Goal: Book appointment/travel/reservation

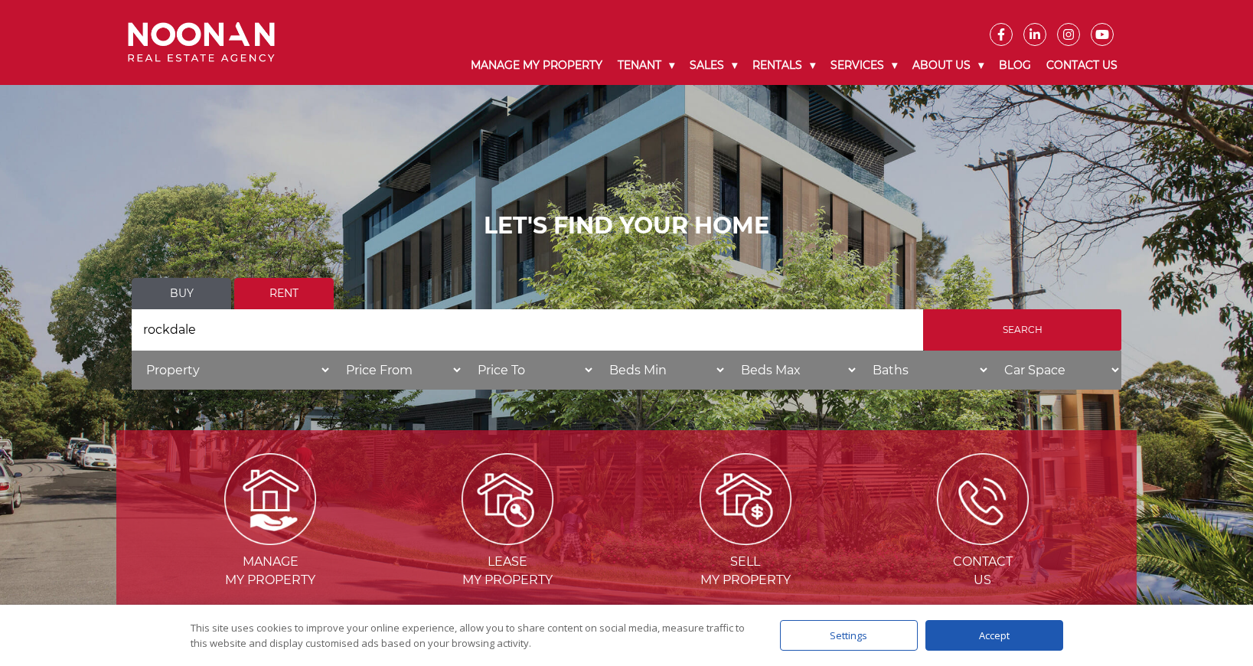
type input "rockdale"
click at [1022, 340] on input "Search" at bounding box center [1022, 329] width 198 height 41
click at [996, 643] on div "Accept" at bounding box center [995, 635] width 138 height 31
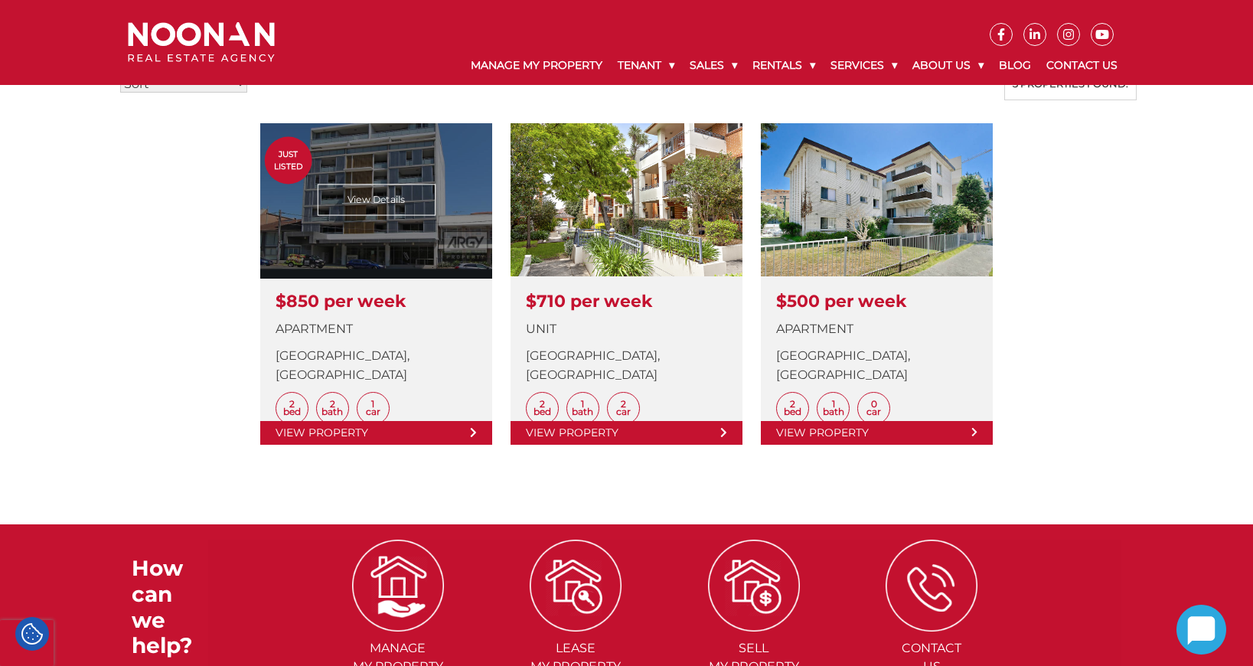
scroll to position [309, 0]
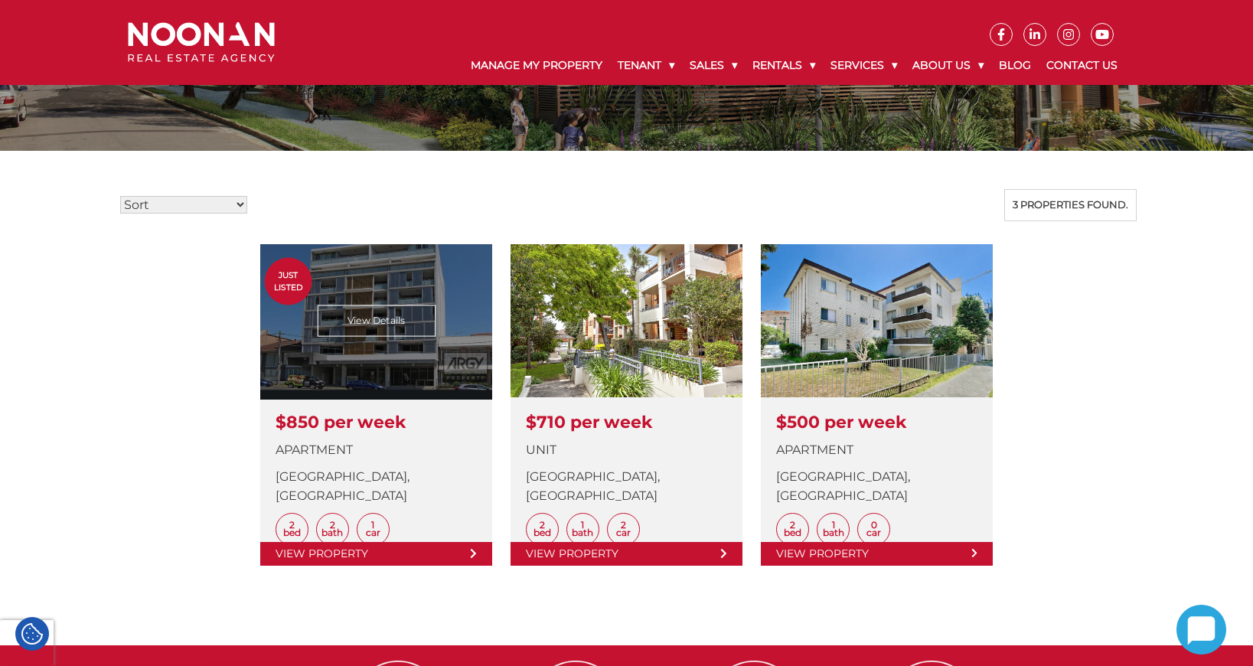
click at [379, 323] on link at bounding box center [376, 405] width 232 height 322
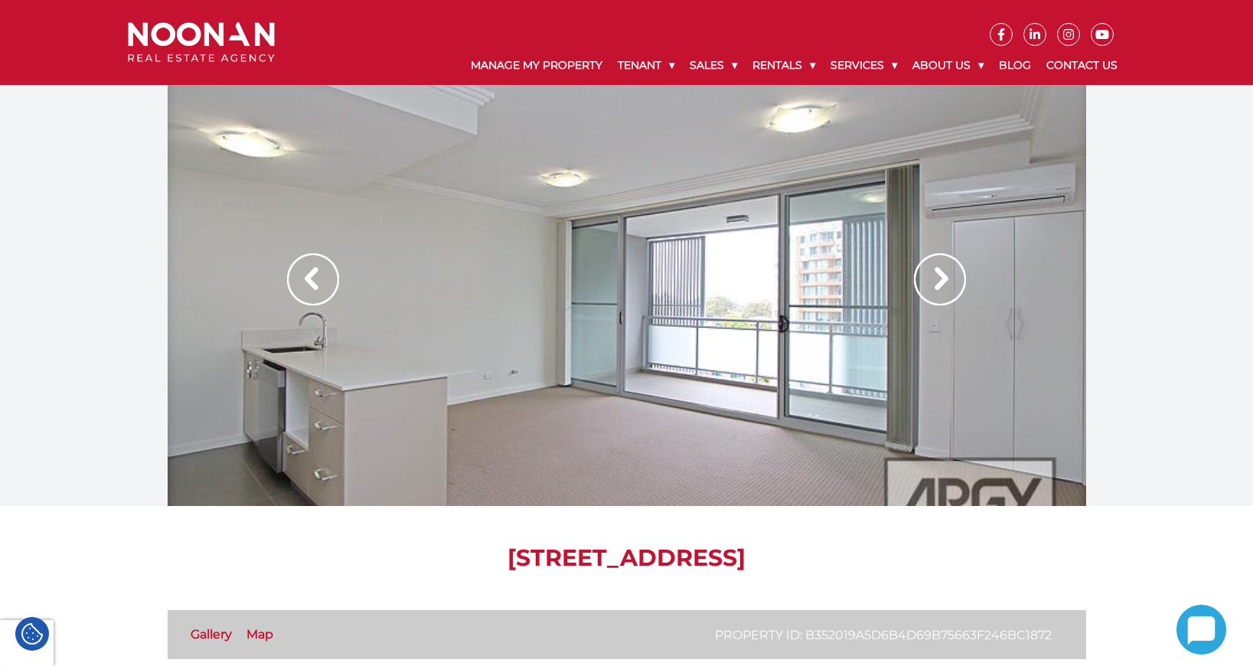
click at [952, 282] on img at bounding box center [940, 279] width 52 height 52
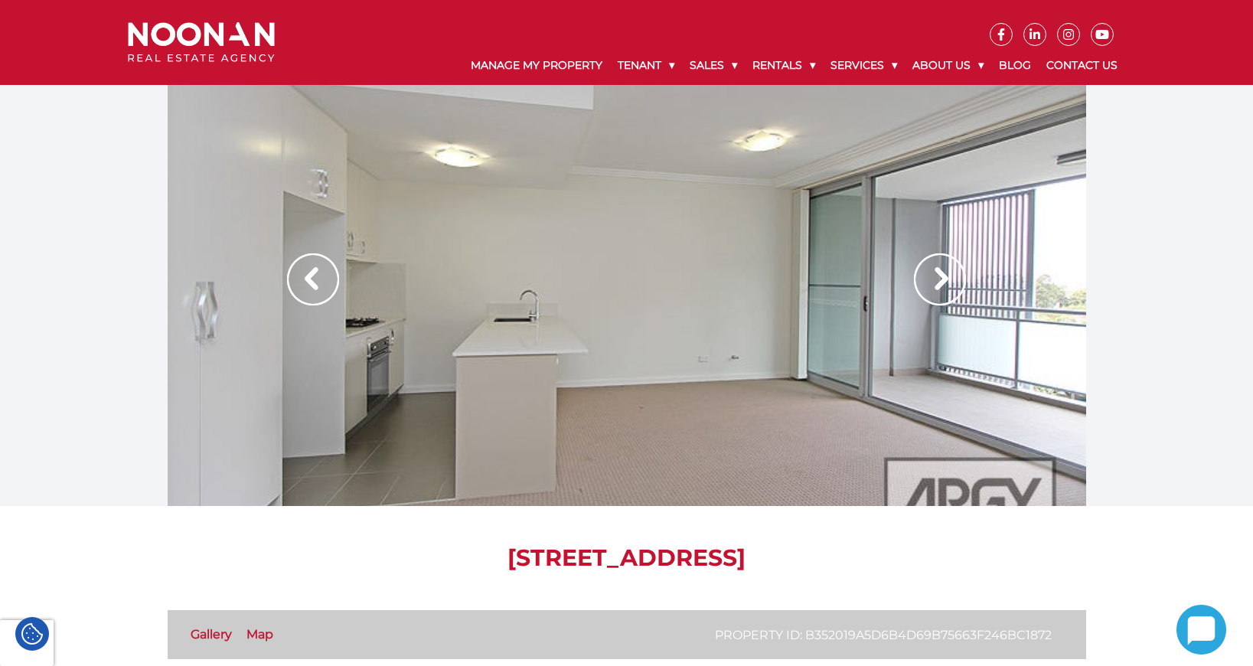
click at [943, 283] on img at bounding box center [940, 279] width 52 height 52
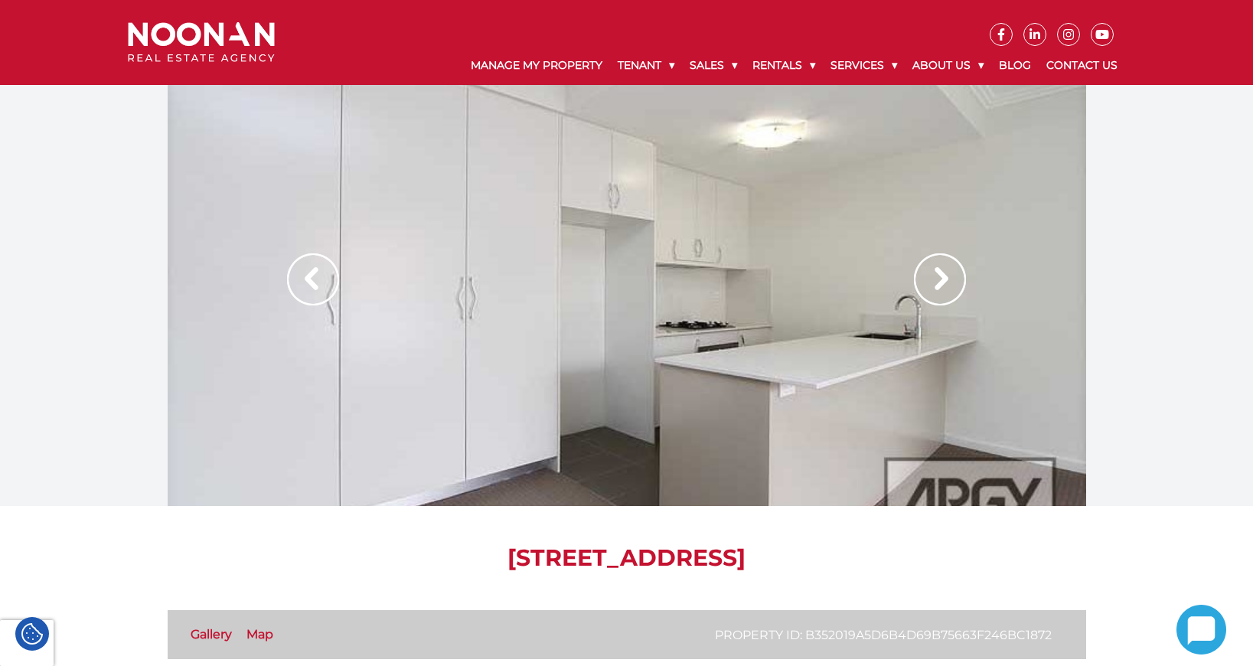
click at [943, 283] on img at bounding box center [940, 279] width 52 height 52
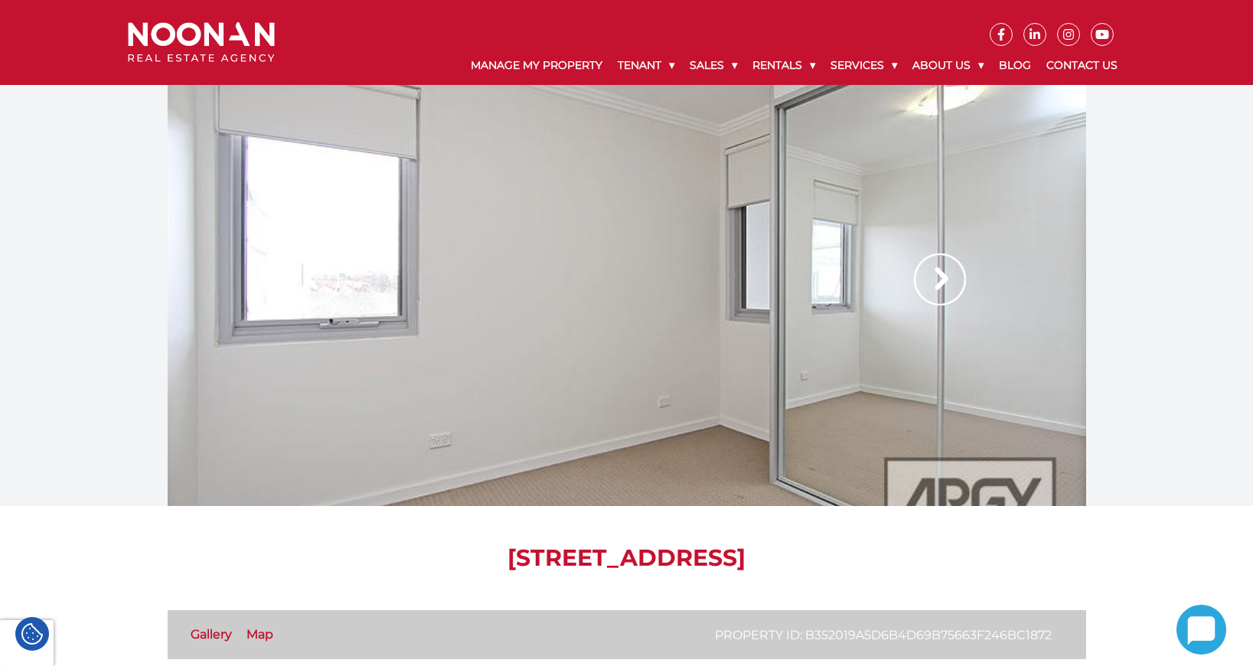
click at [943, 286] on img at bounding box center [940, 279] width 52 height 52
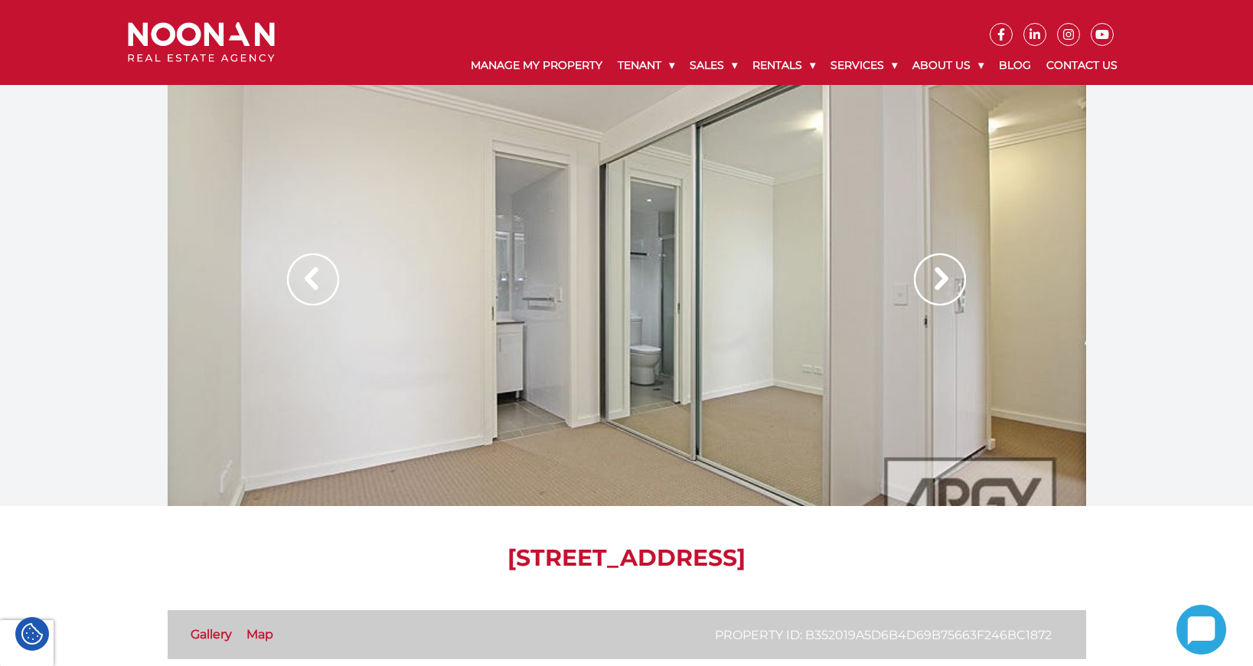
click at [942, 287] on img at bounding box center [940, 279] width 52 height 52
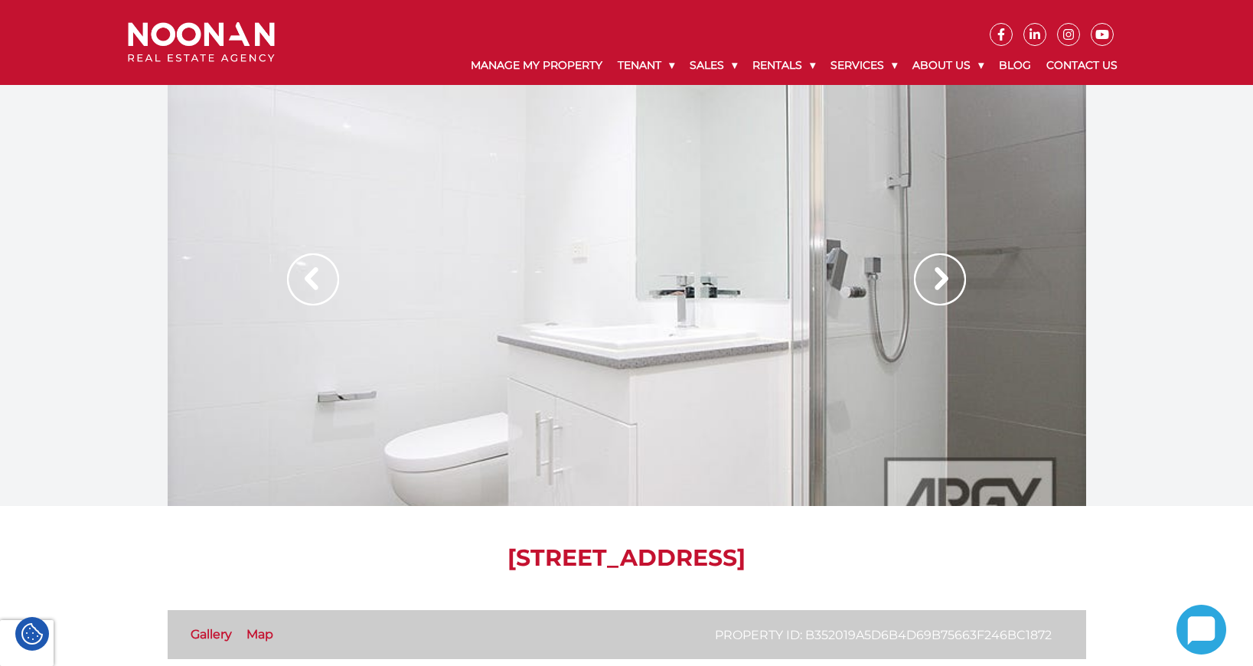
click at [942, 289] on img at bounding box center [940, 279] width 52 height 52
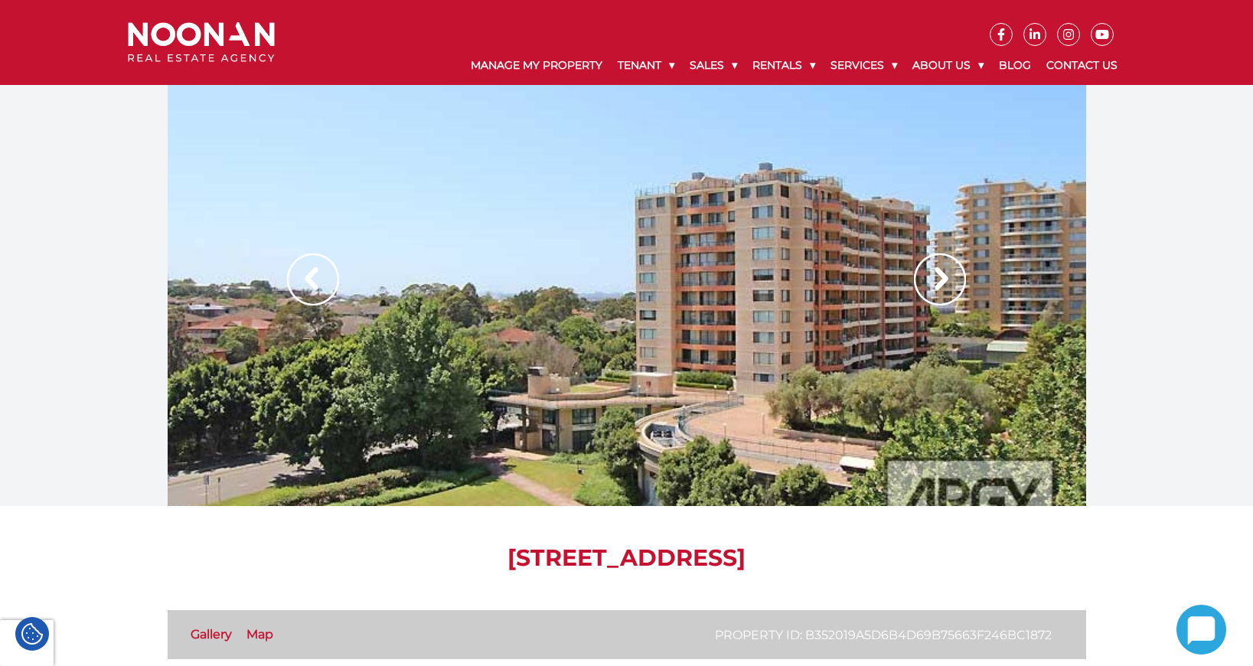
click at [941, 289] on img at bounding box center [940, 279] width 52 height 52
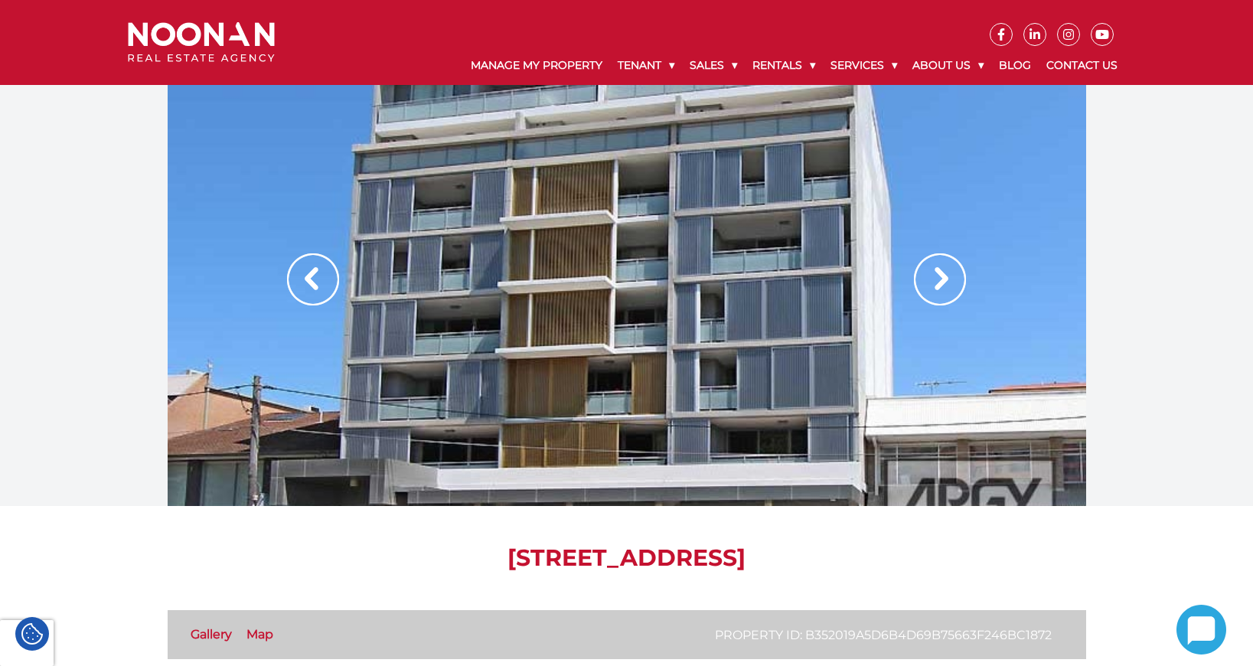
click at [941, 290] on img at bounding box center [940, 279] width 52 height 52
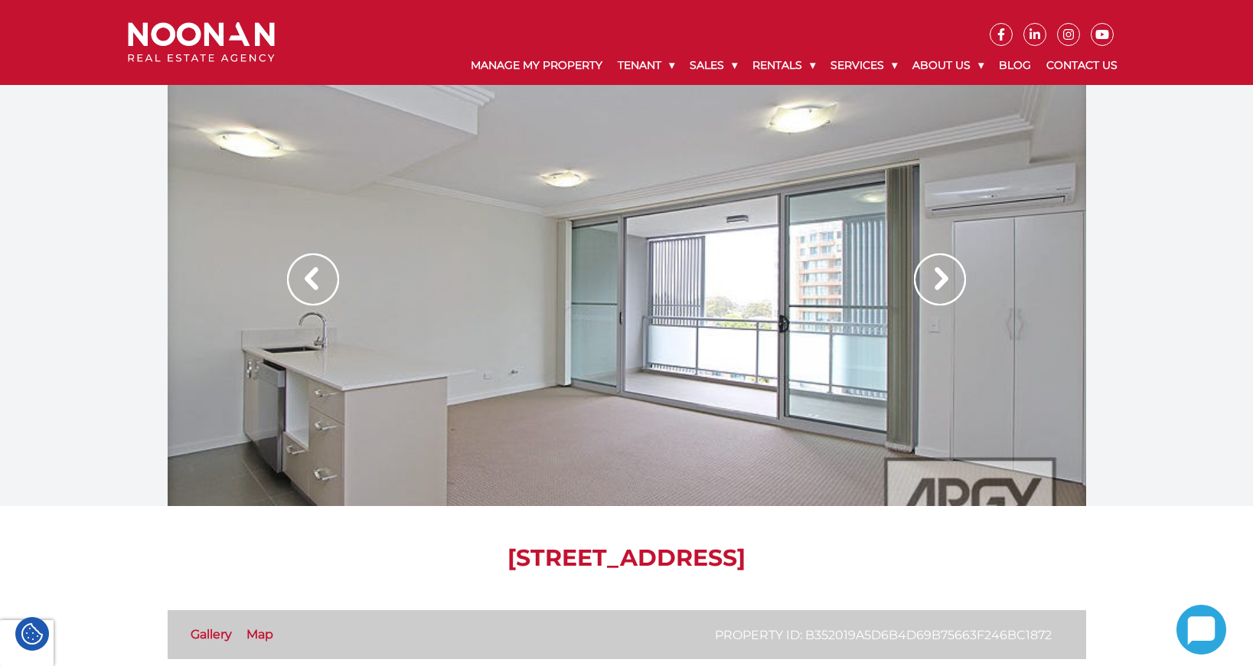
click at [941, 290] on img at bounding box center [940, 279] width 52 height 52
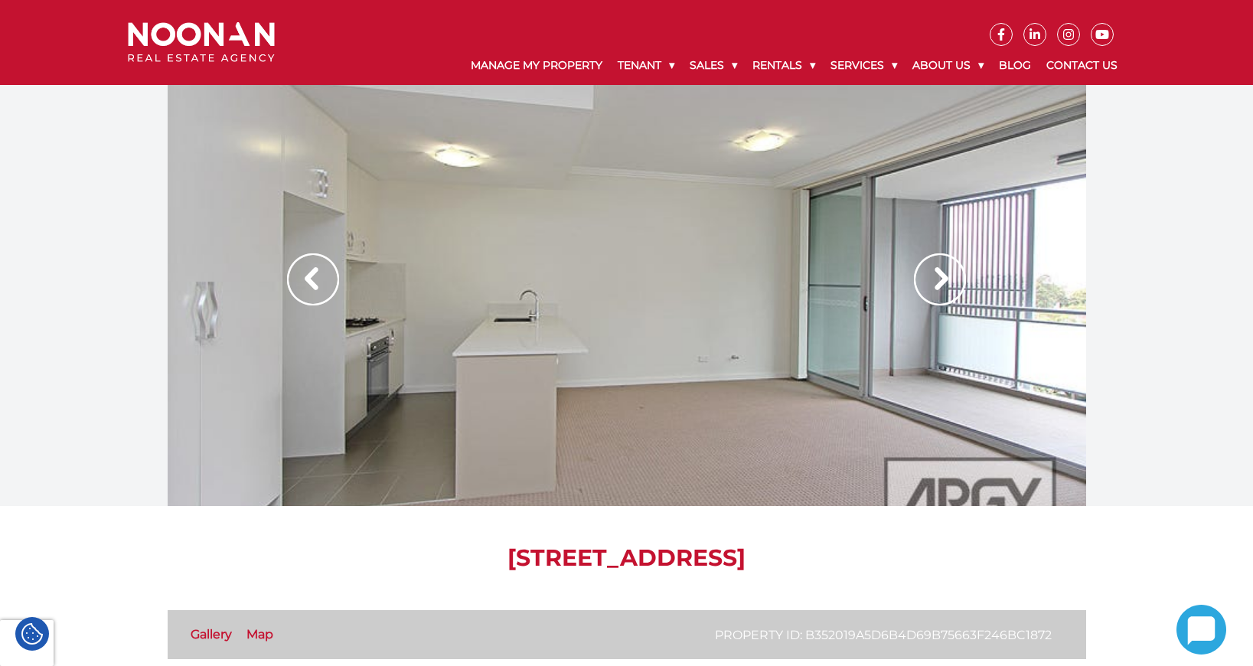
click at [941, 290] on img at bounding box center [940, 279] width 52 height 52
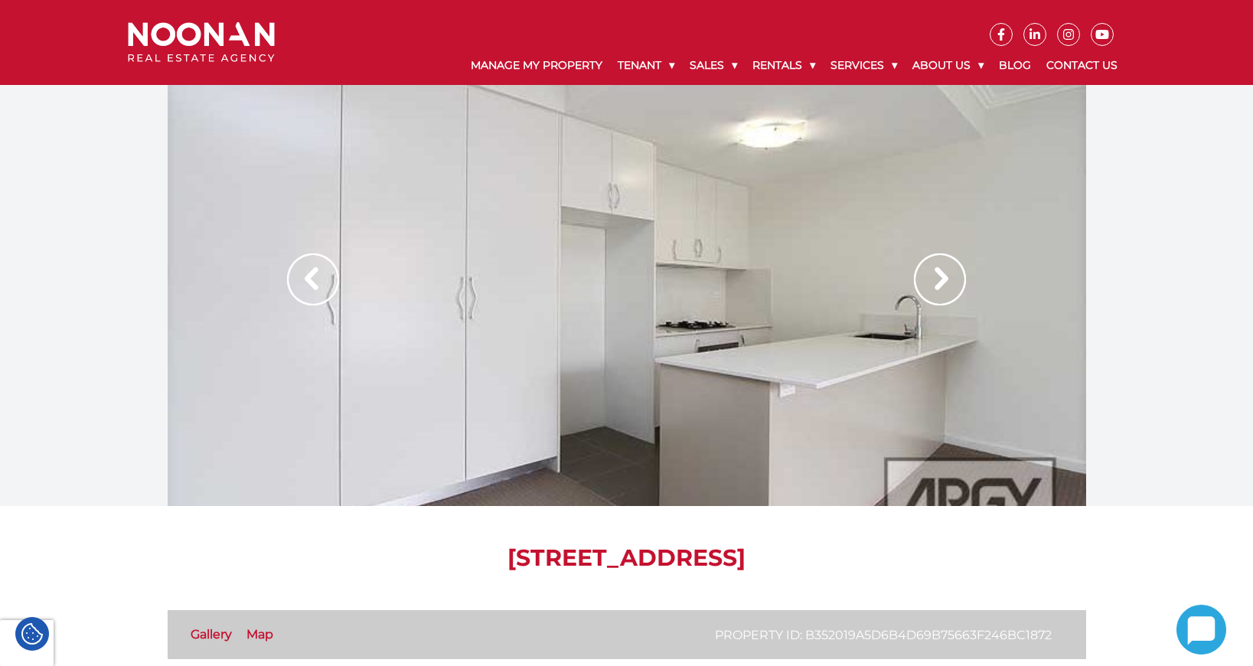
click at [941, 290] on img at bounding box center [940, 279] width 52 height 52
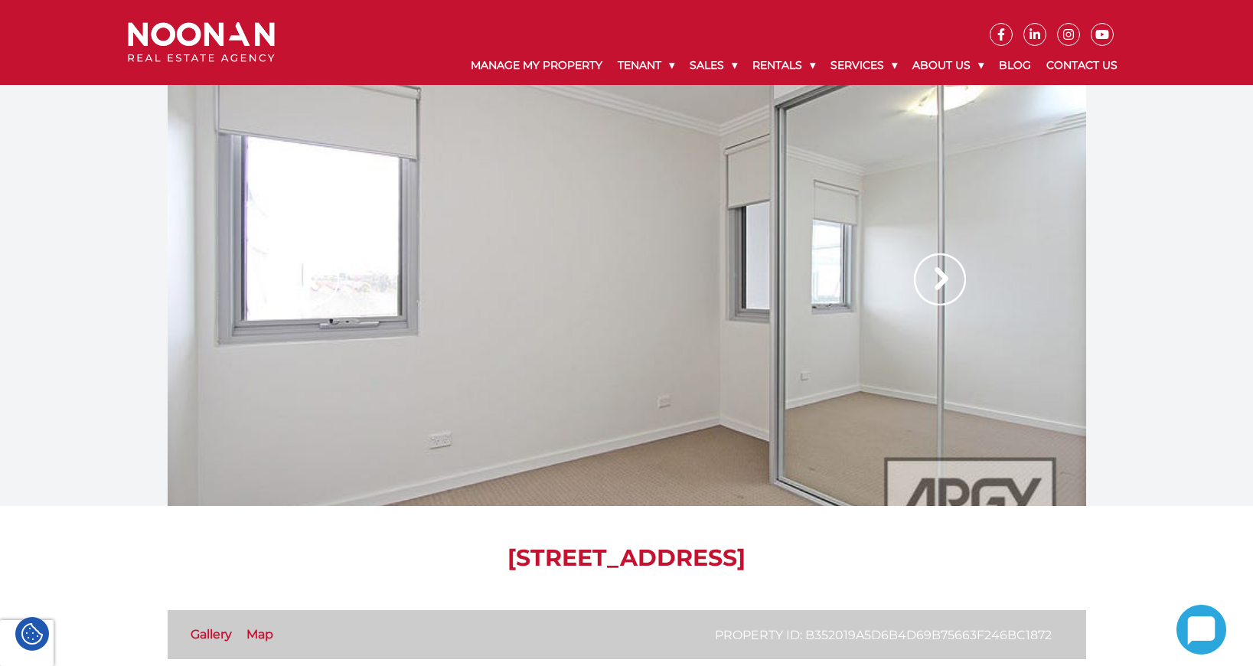
click at [941, 290] on img at bounding box center [940, 279] width 52 height 52
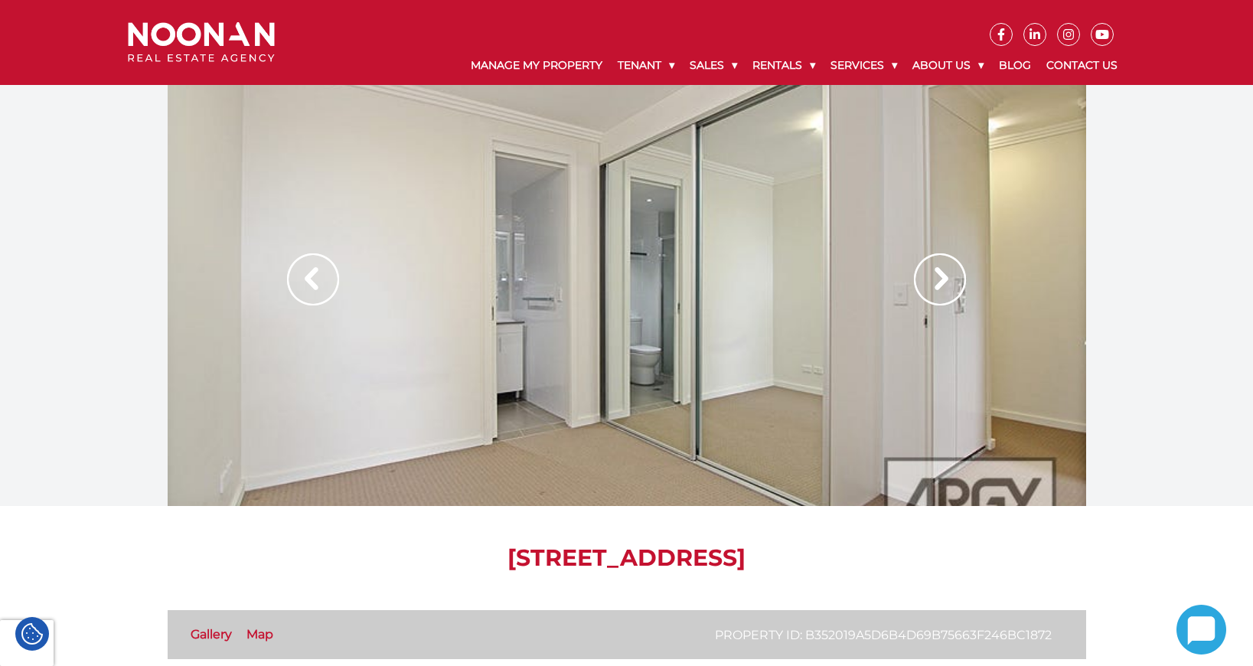
click at [941, 290] on img at bounding box center [940, 279] width 52 height 52
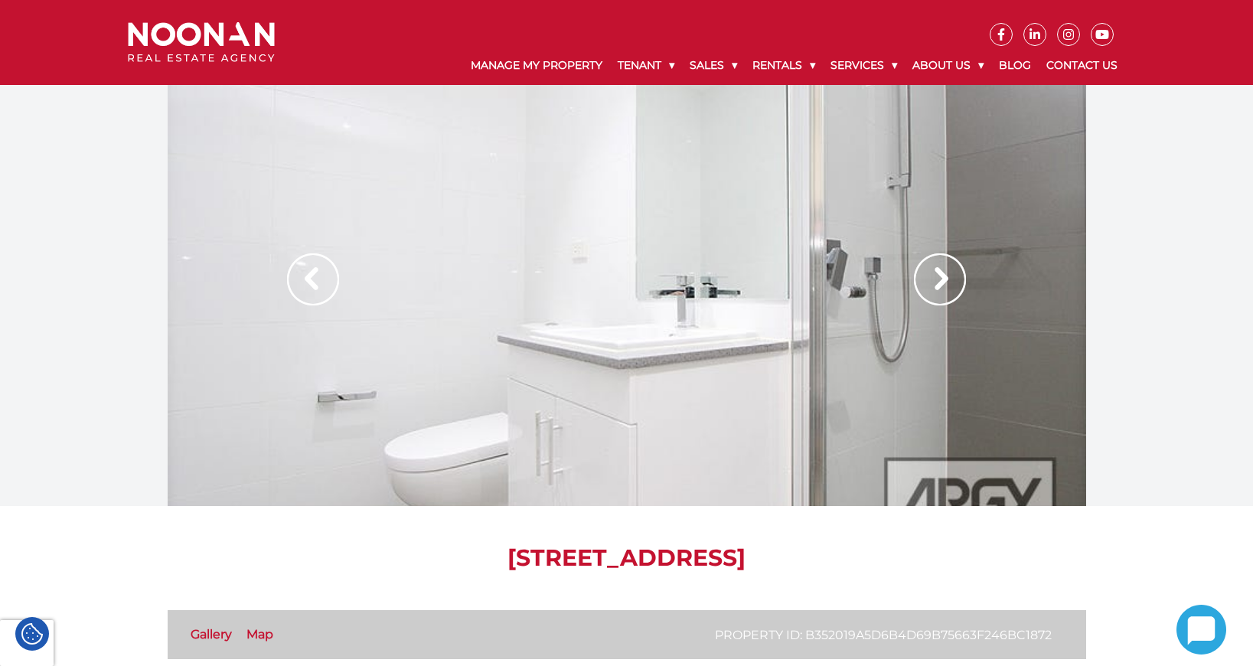
click at [941, 290] on img at bounding box center [940, 279] width 52 height 52
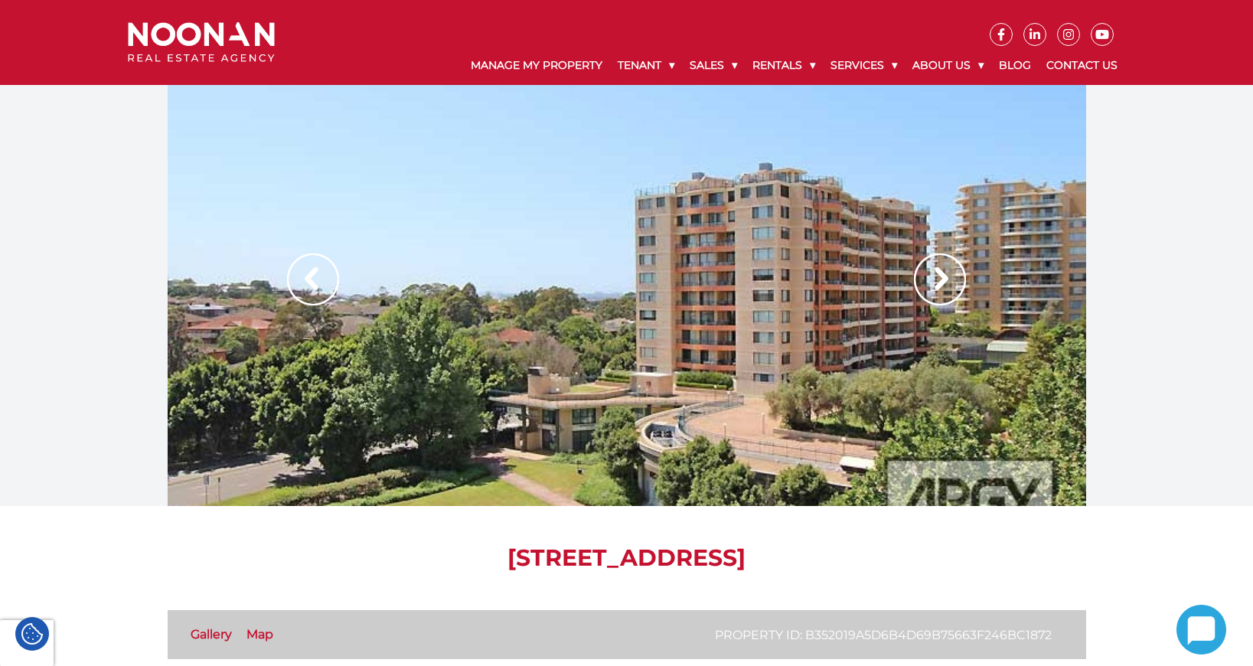
click at [941, 290] on img at bounding box center [940, 279] width 52 height 52
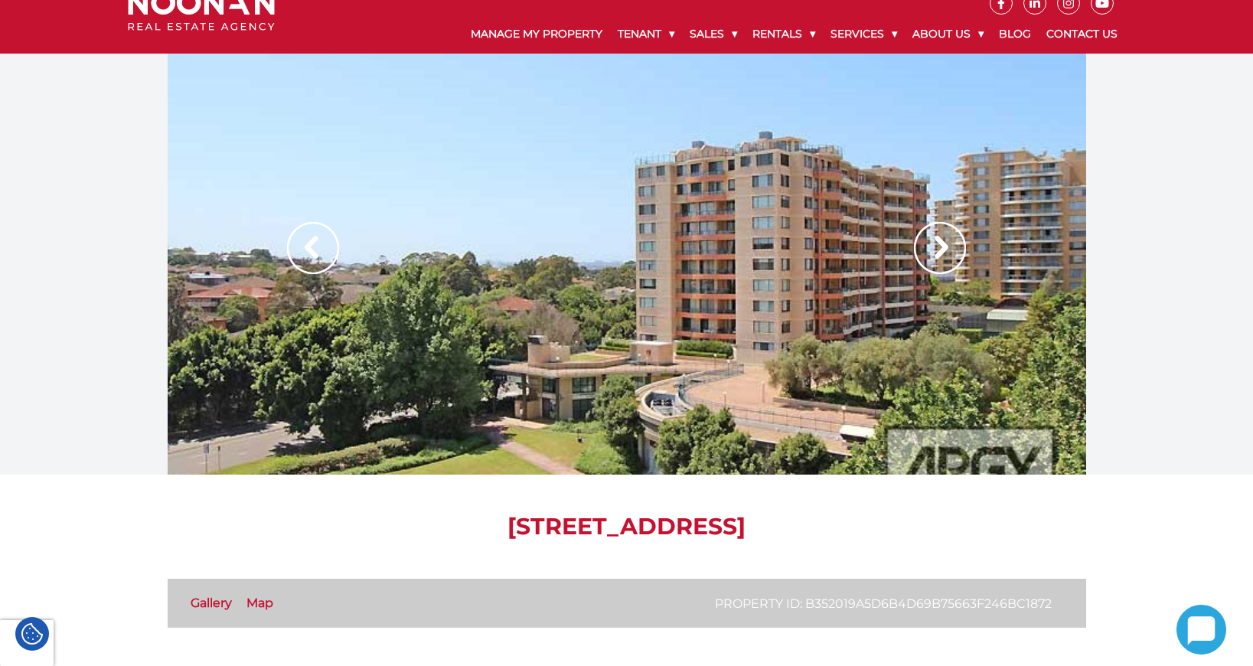
click at [270, 604] on link "Map" at bounding box center [260, 603] width 27 height 15
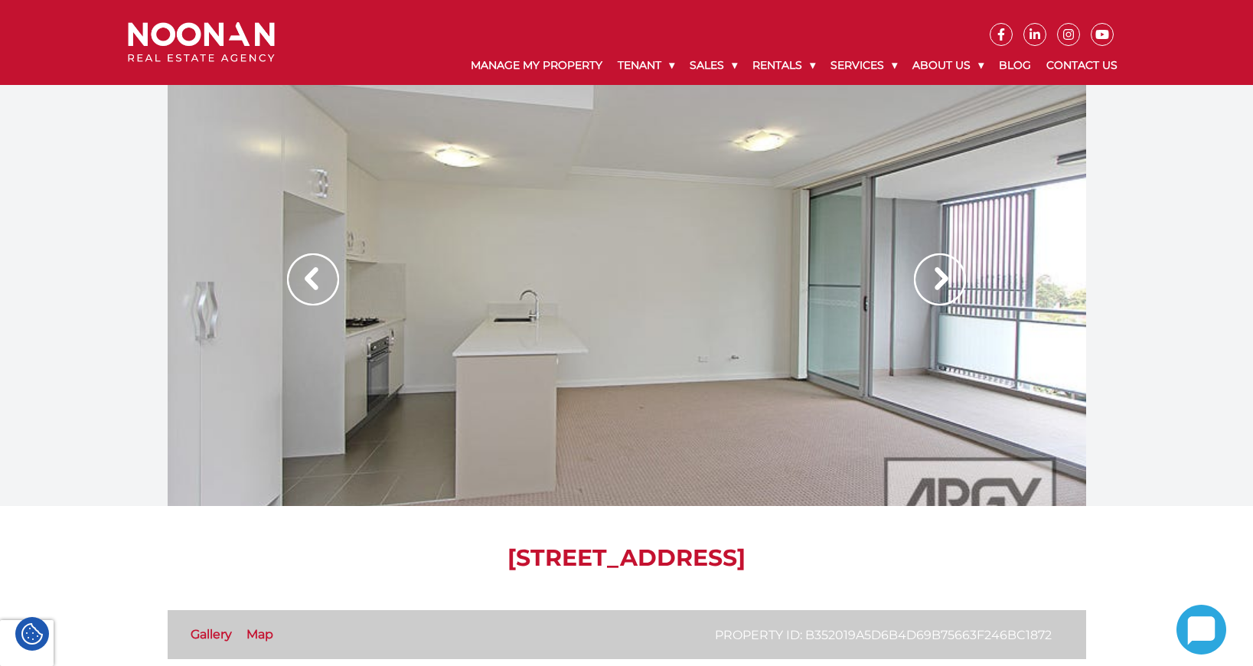
click at [938, 284] on img at bounding box center [940, 279] width 52 height 52
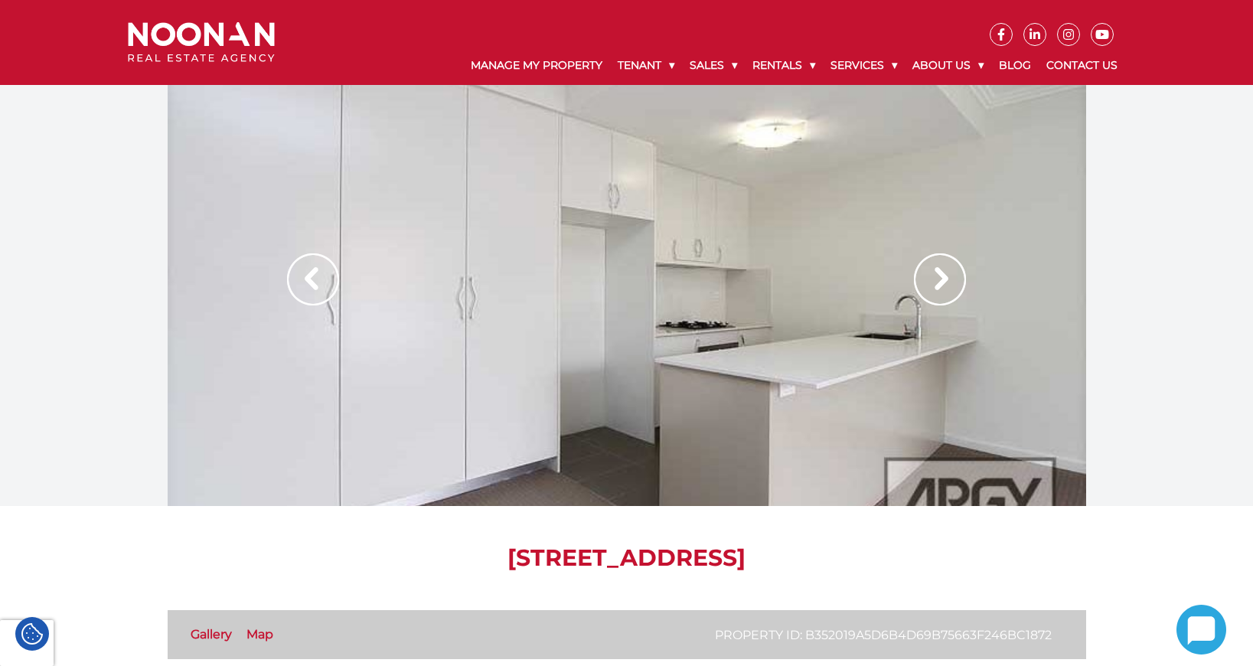
click at [937, 286] on img at bounding box center [940, 279] width 52 height 52
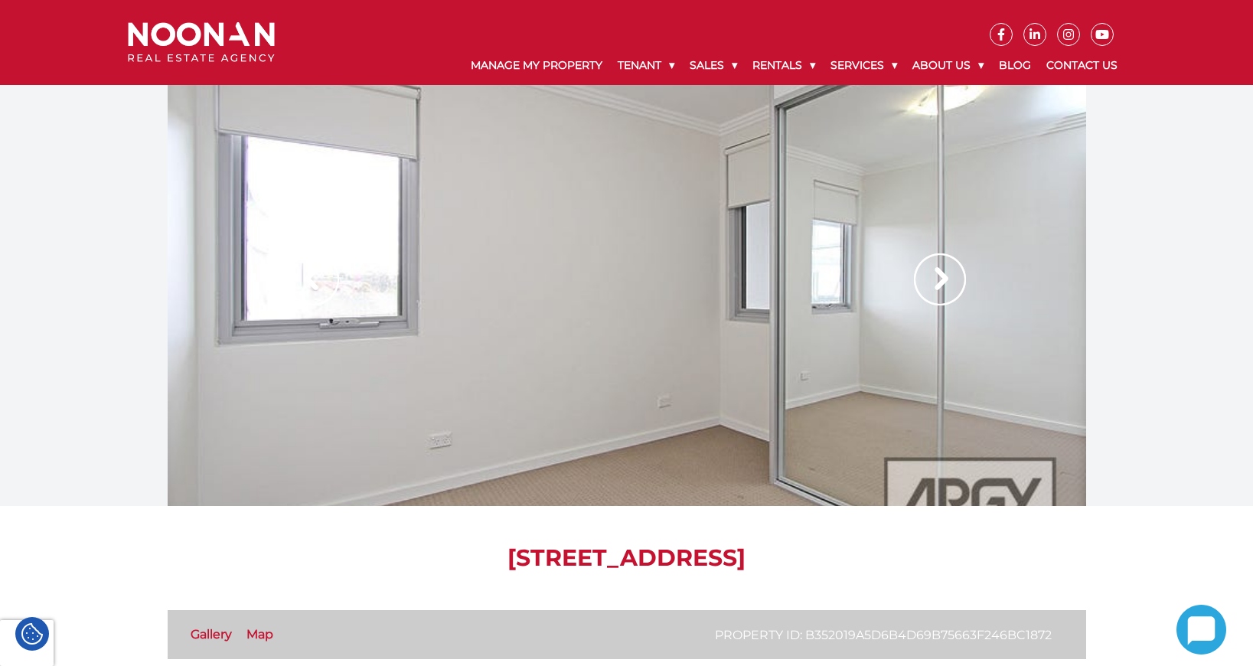
click at [937, 286] on img at bounding box center [940, 279] width 52 height 52
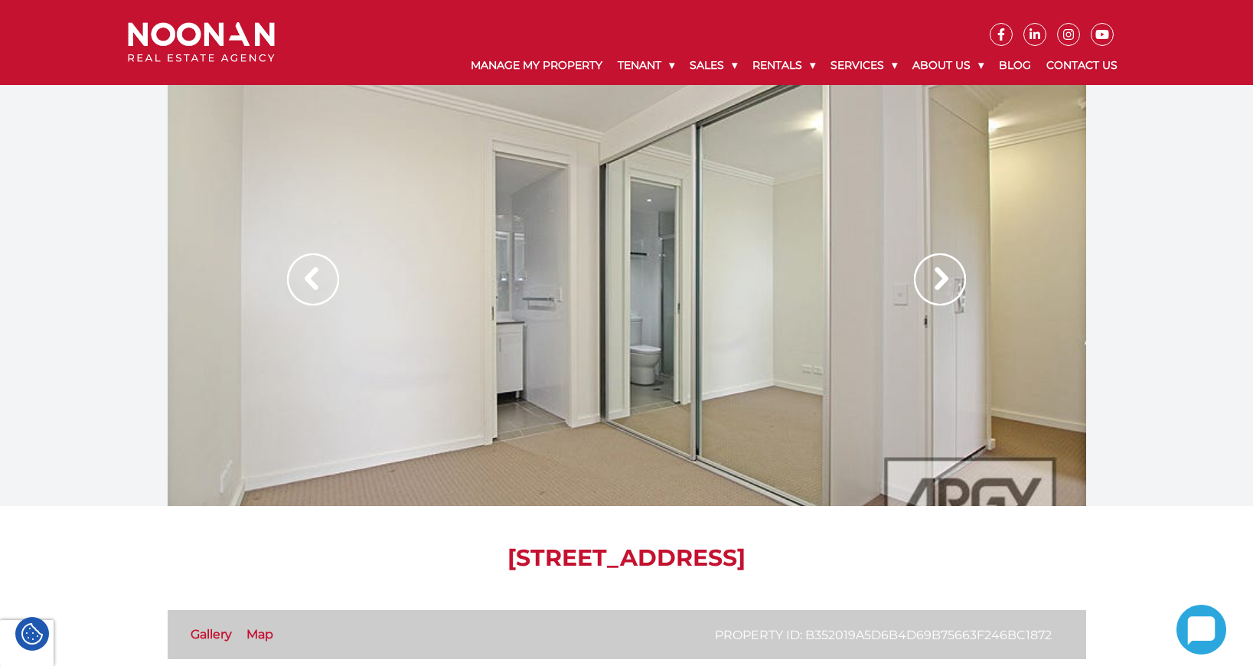
click at [937, 286] on img at bounding box center [940, 279] width 52 height 52
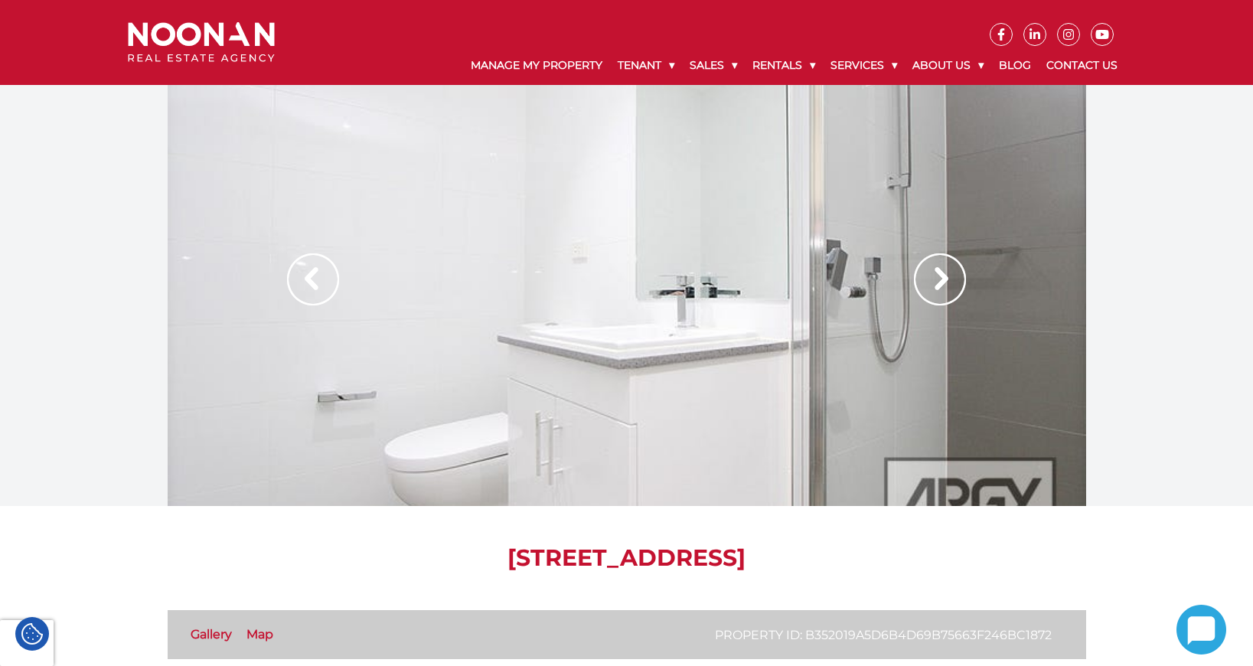
click at [937, 286] on img at bounding box center [940, 279] width 52 height 52
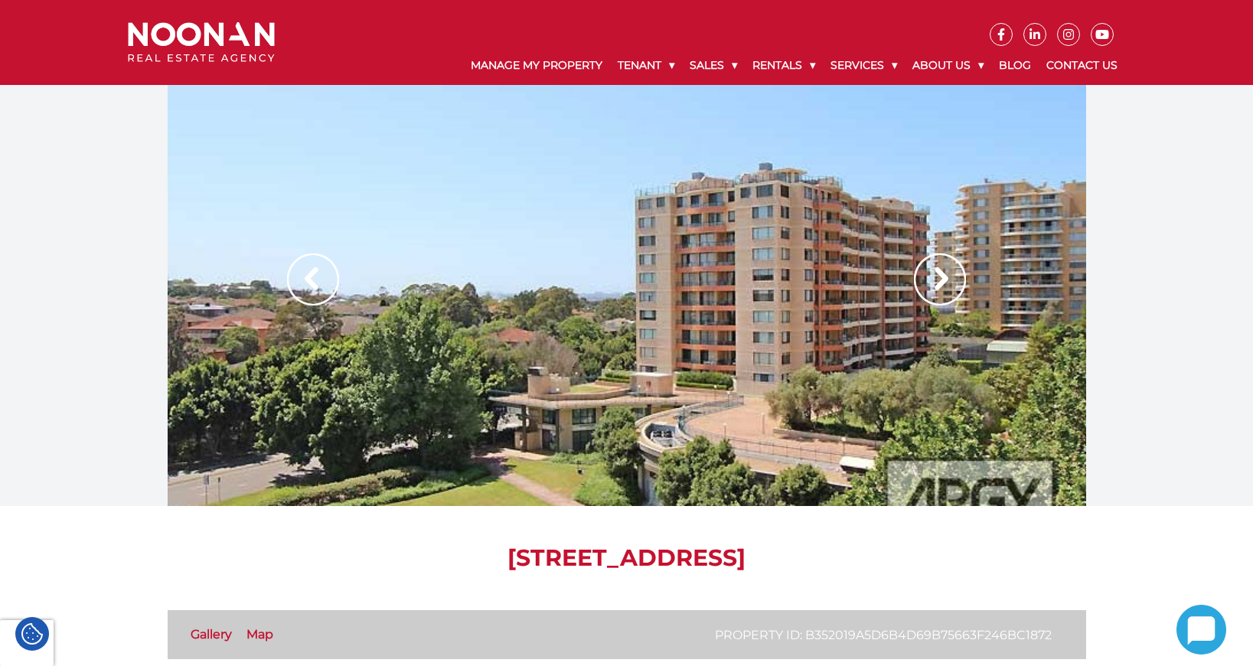
click at [937, 286] on img at bounding box center [940, 279] width 52 height 52
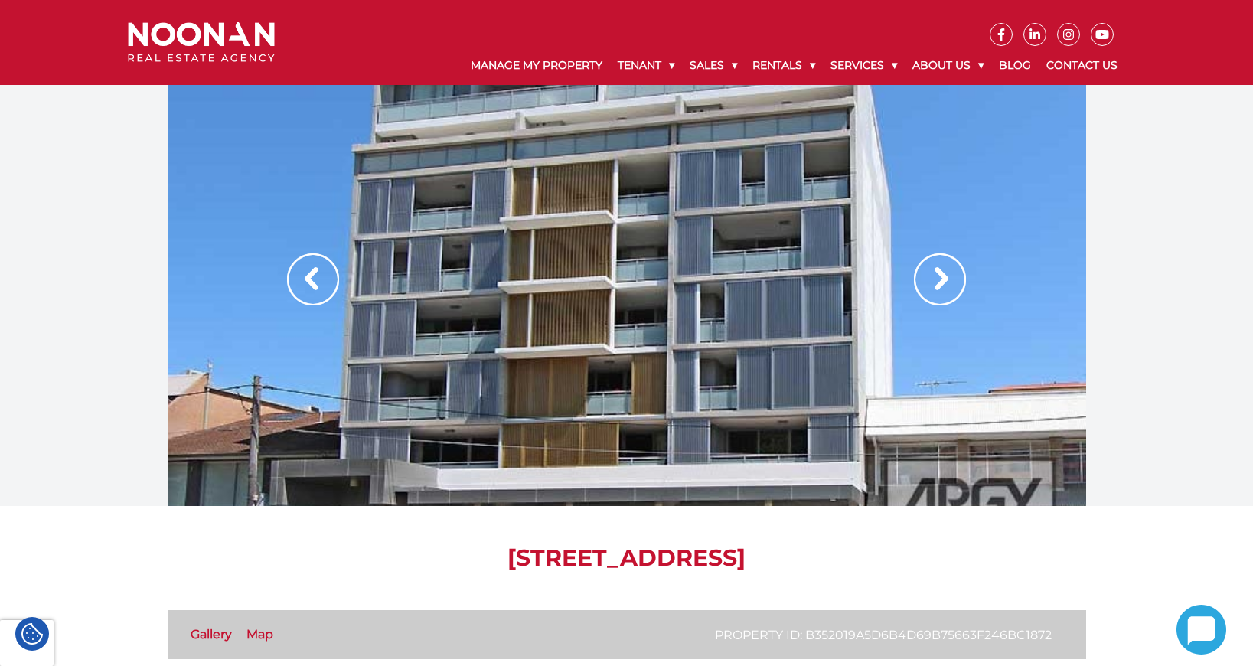
click at [937, 286] on img at bounding box center [940, 279] width 52 height 52
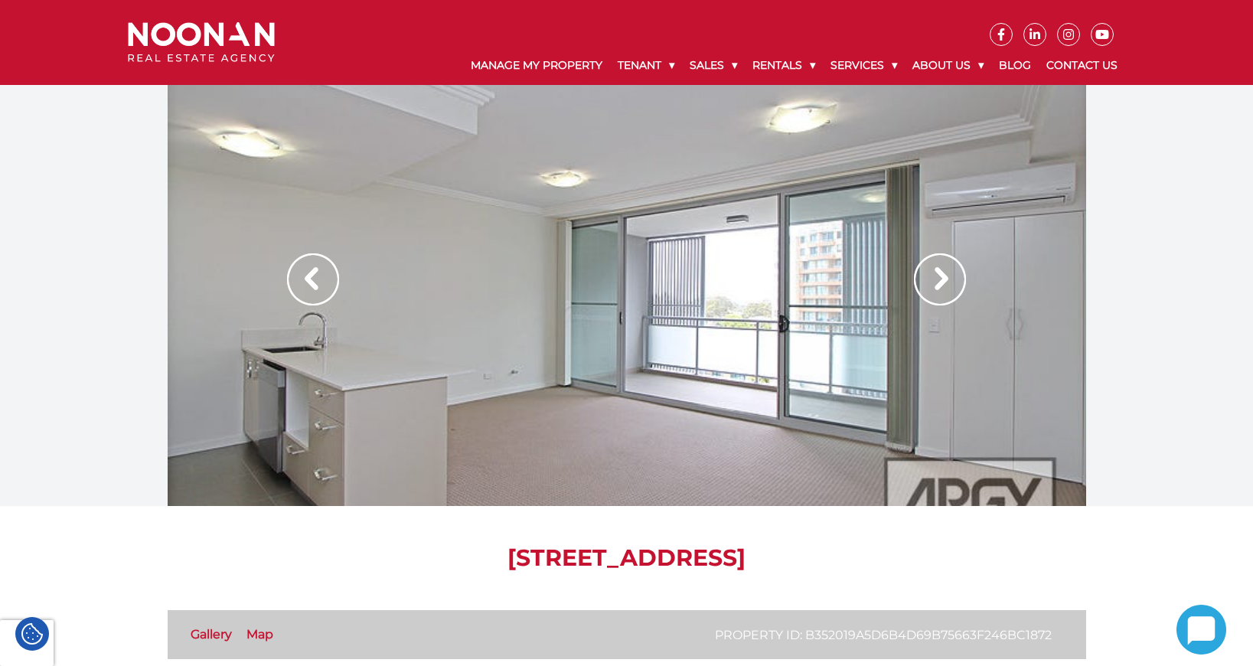
click at [937, 286] on img at bounding box center [940, 279] width 52 height 52
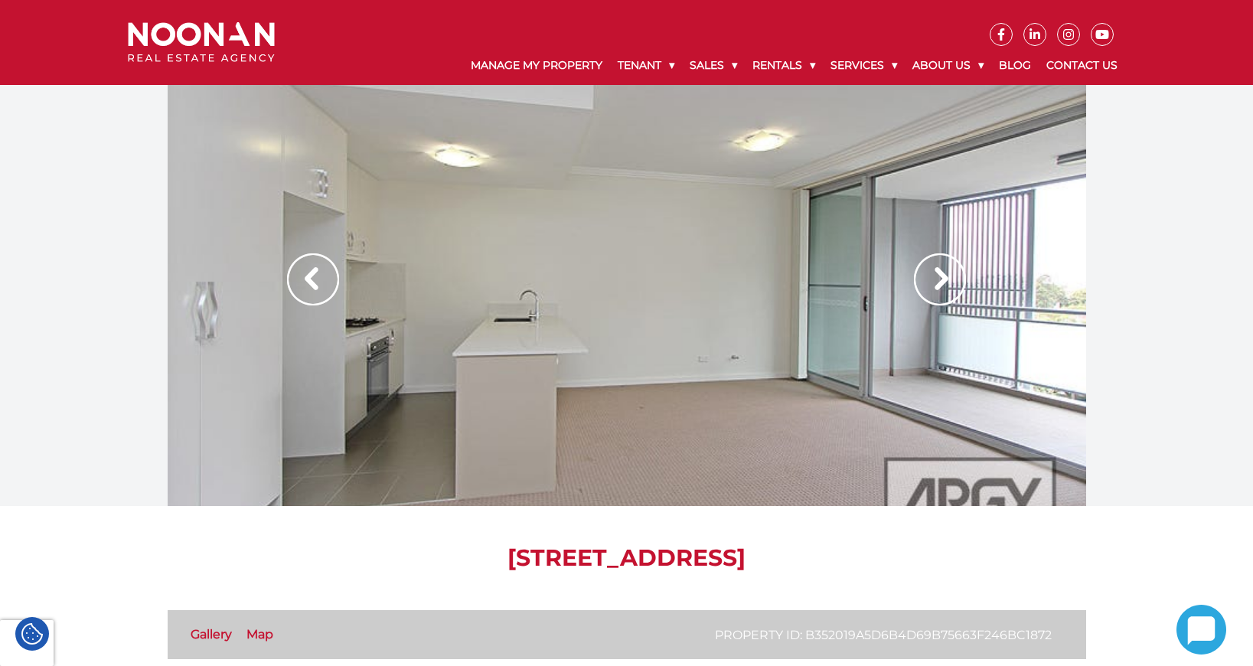
click at [937, 286] on img at bounding box center [940, 279] width 52 height 52
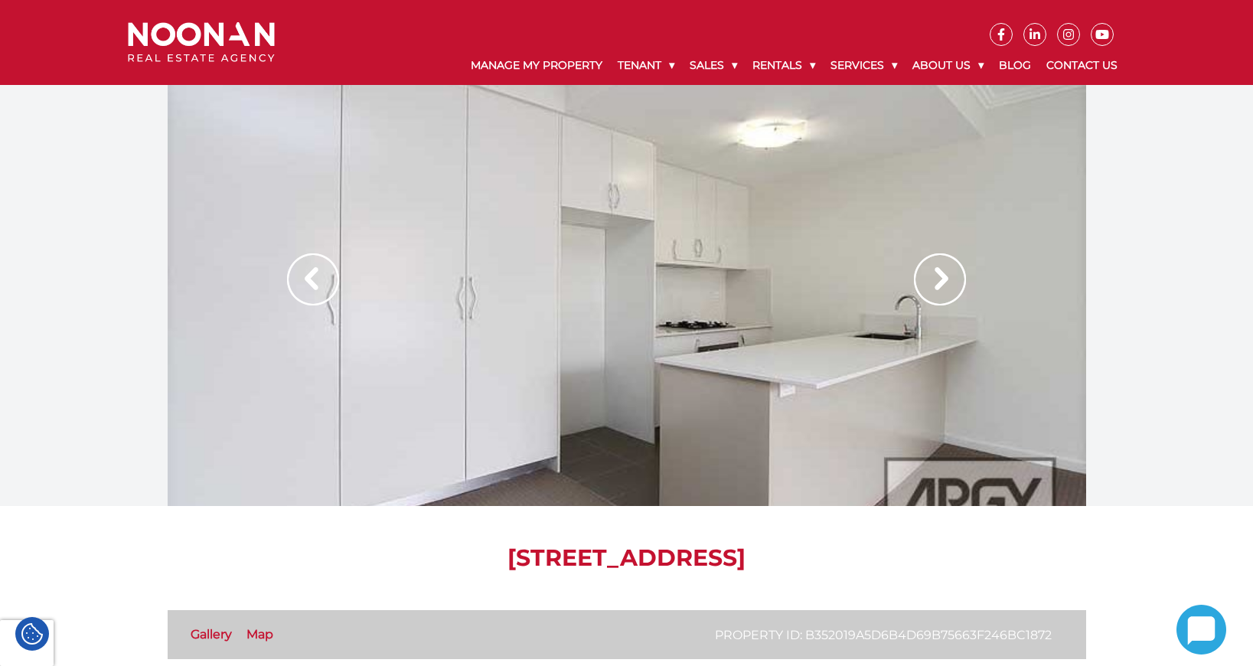
click at [937, 286] on img at bounding box center [940, 279] width 52 height 52
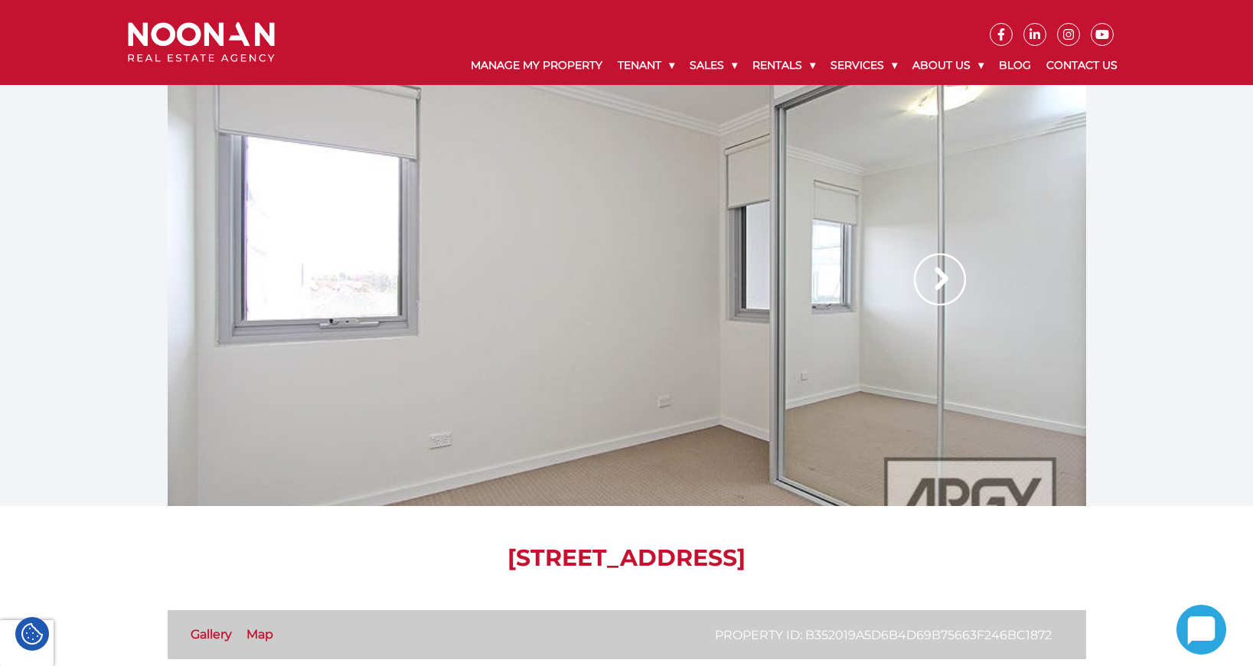
click at [937, 286] on img at bounding box center [940, 279] width 52 height 52
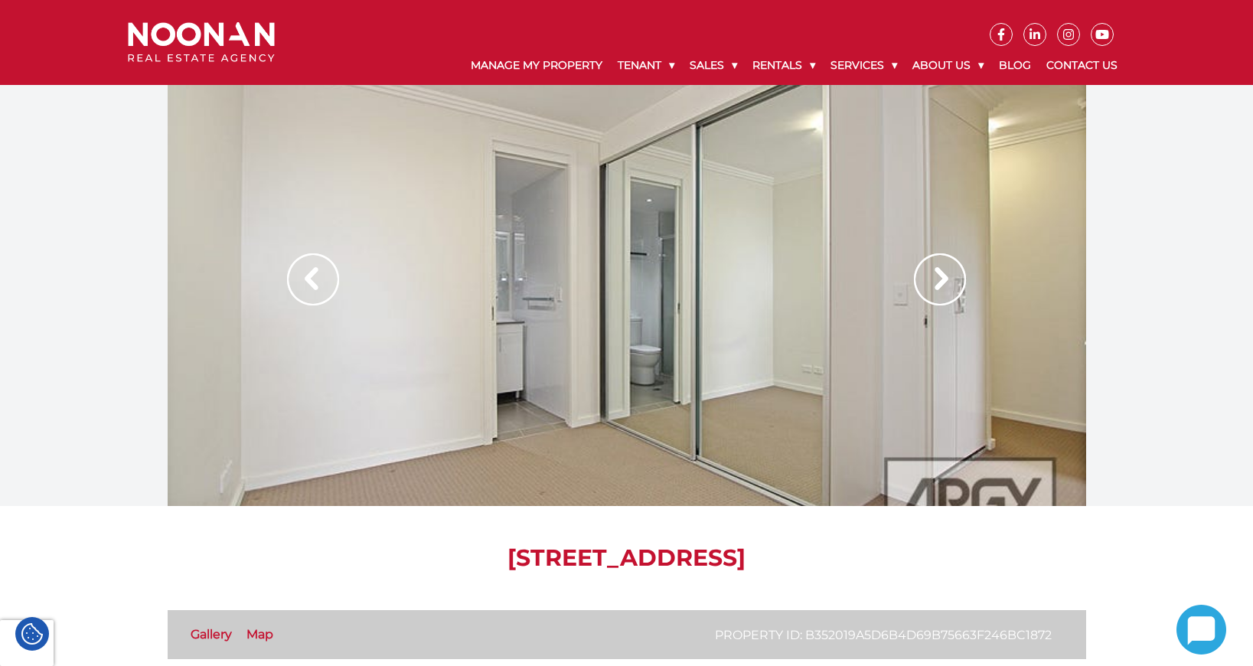
click at [937, 286] on img at bounding box center [940, 279] width 52 height 52
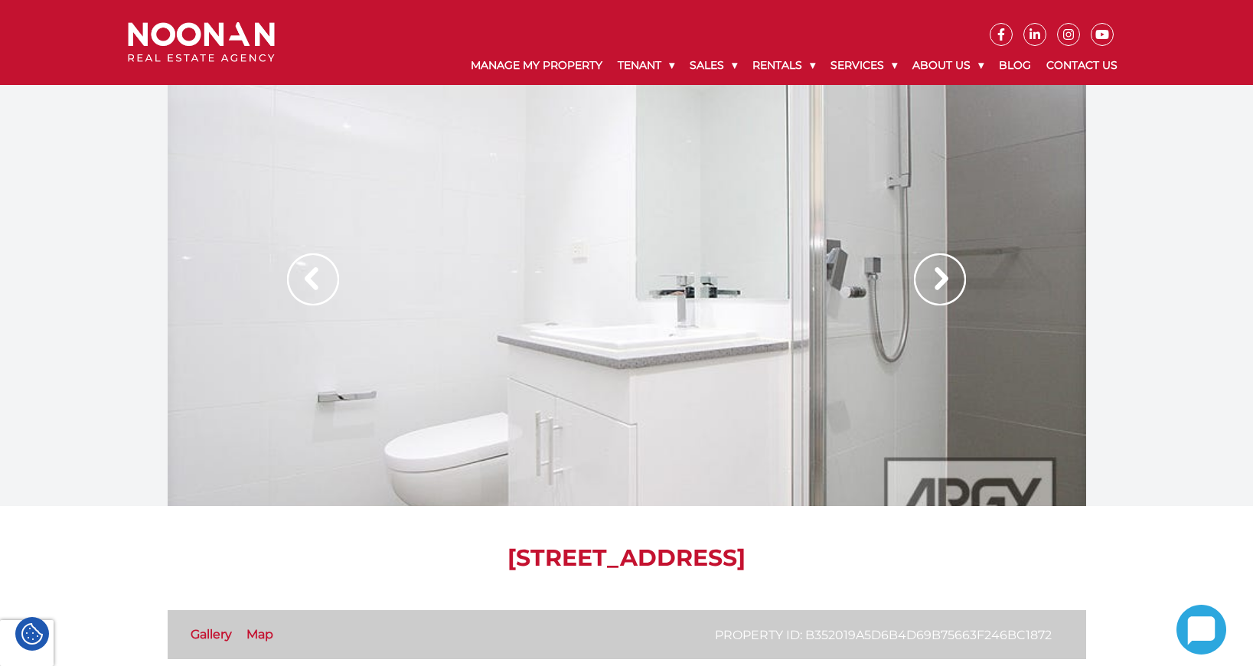
click at [937, 286] on img at bounding box center [940, 279] width 52 height 52
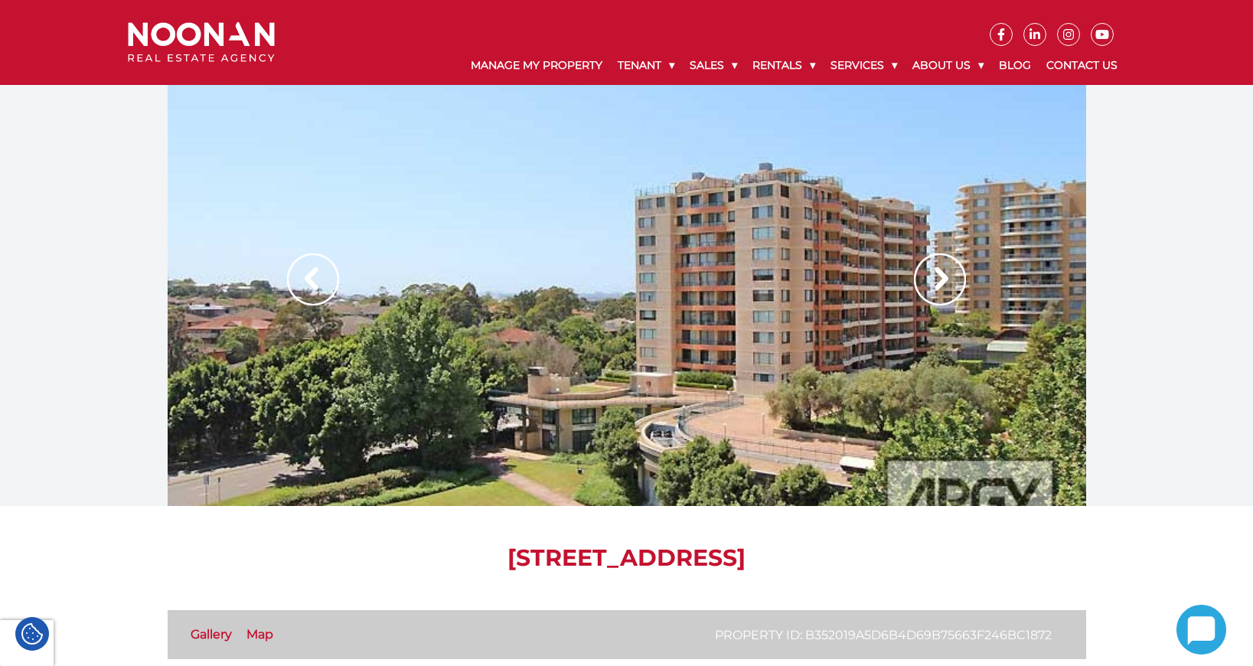
click at [937, 286] on img at bounding box center [940, 279] width 52 height 52
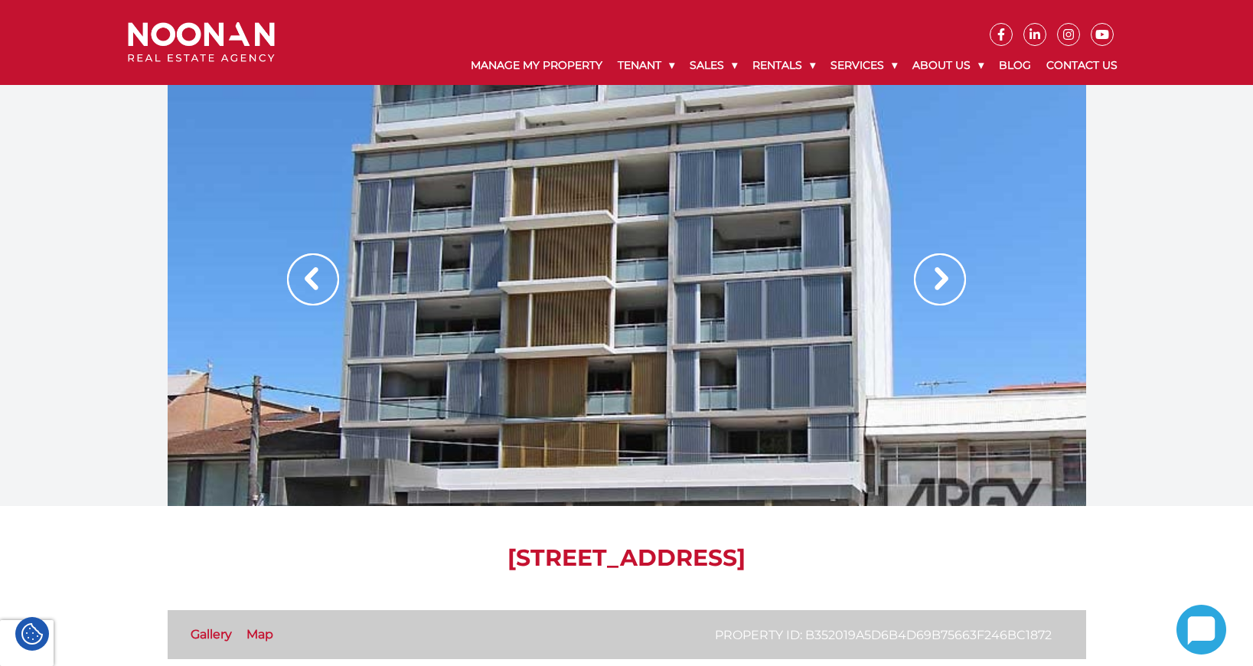
click at [937, 286] on img at bounding box center [940, 279] width 52 height 52
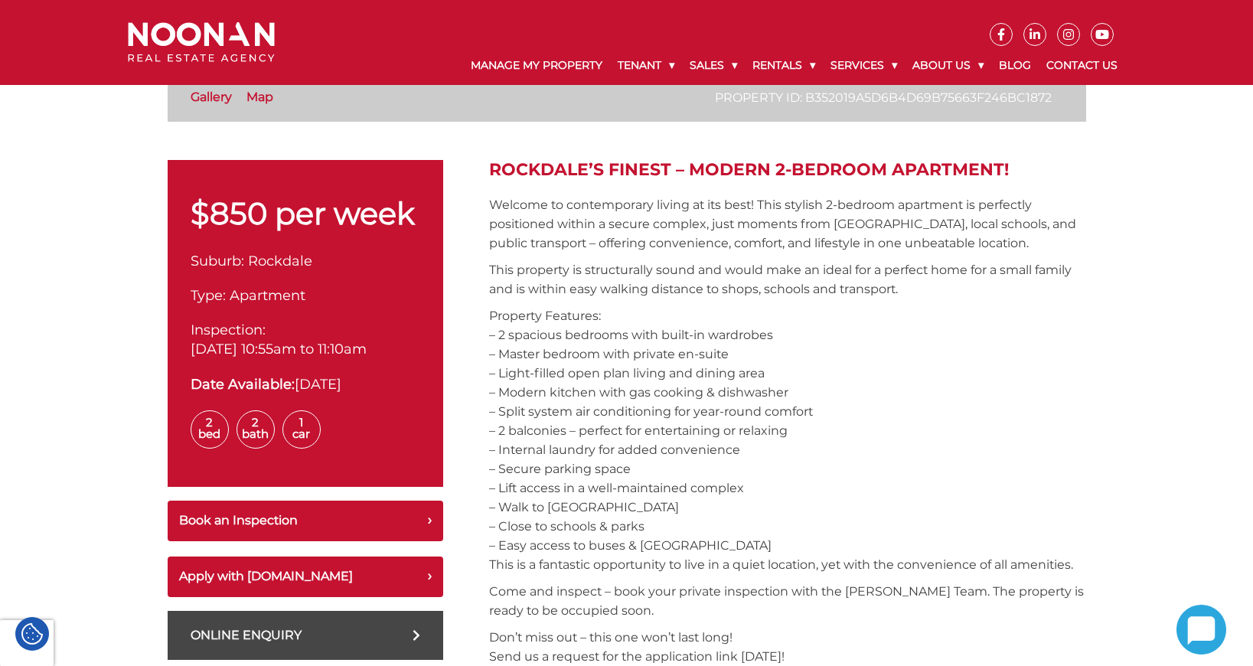
scroll to position [582, 0]
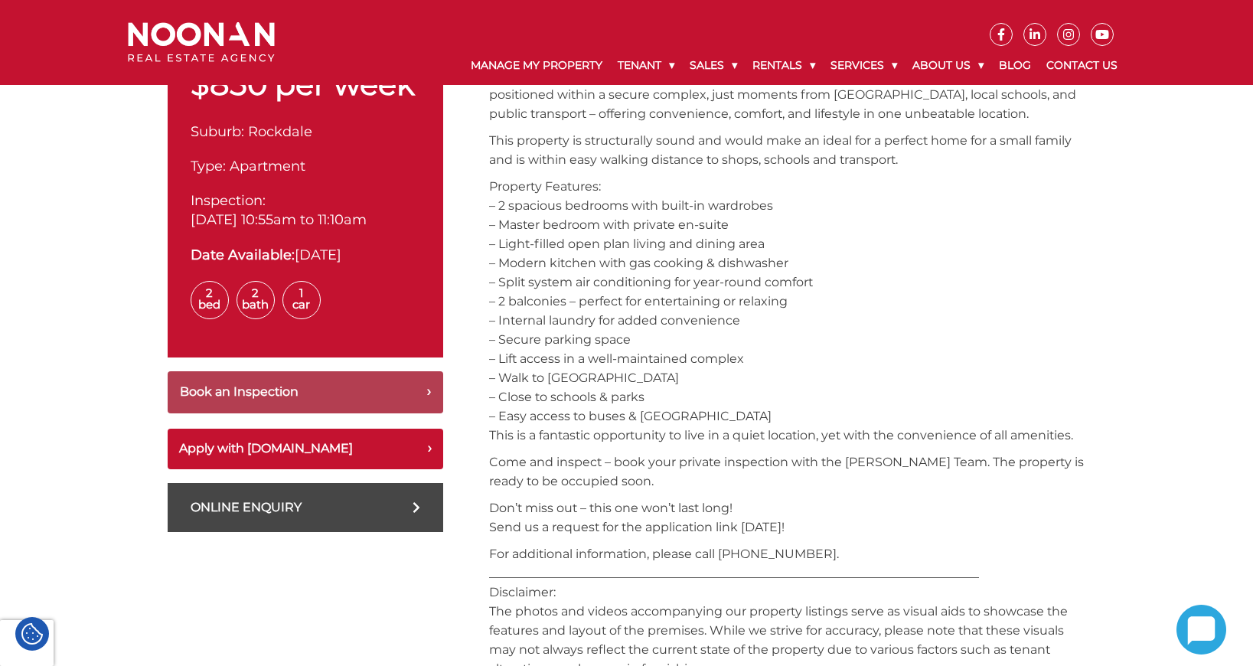
click at [400, 413] on button "Book an Inspection" at bounding box center [306, 392] width 276 height 42
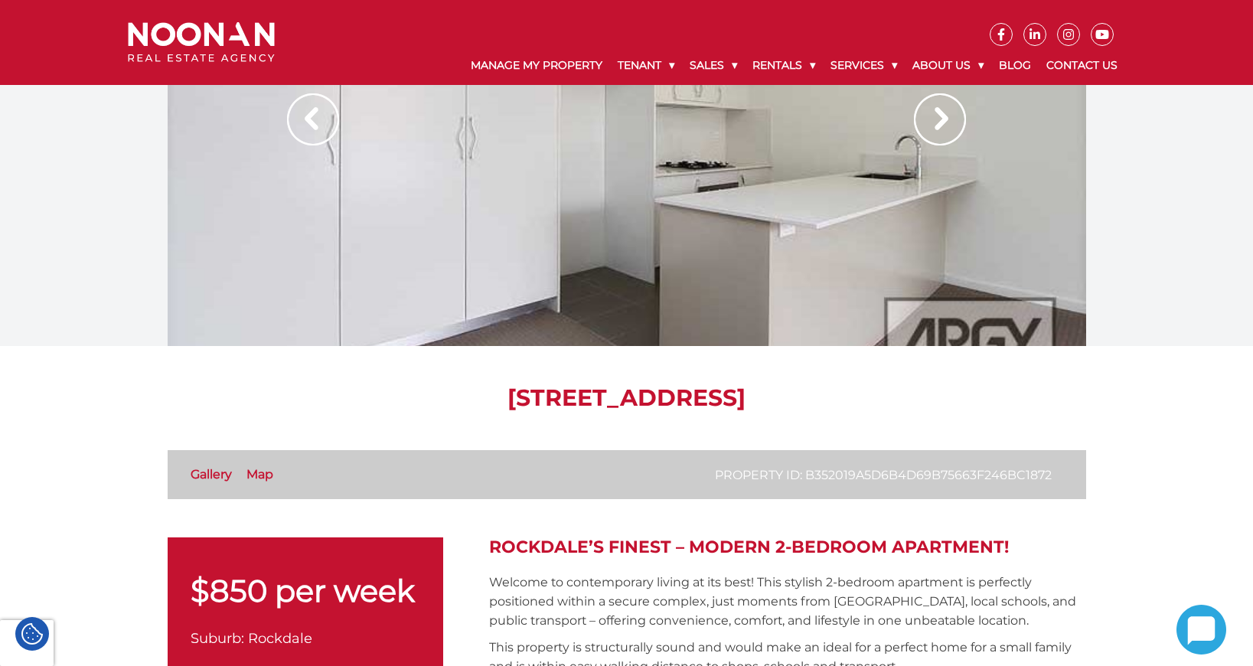
scroll to position [51, 0]
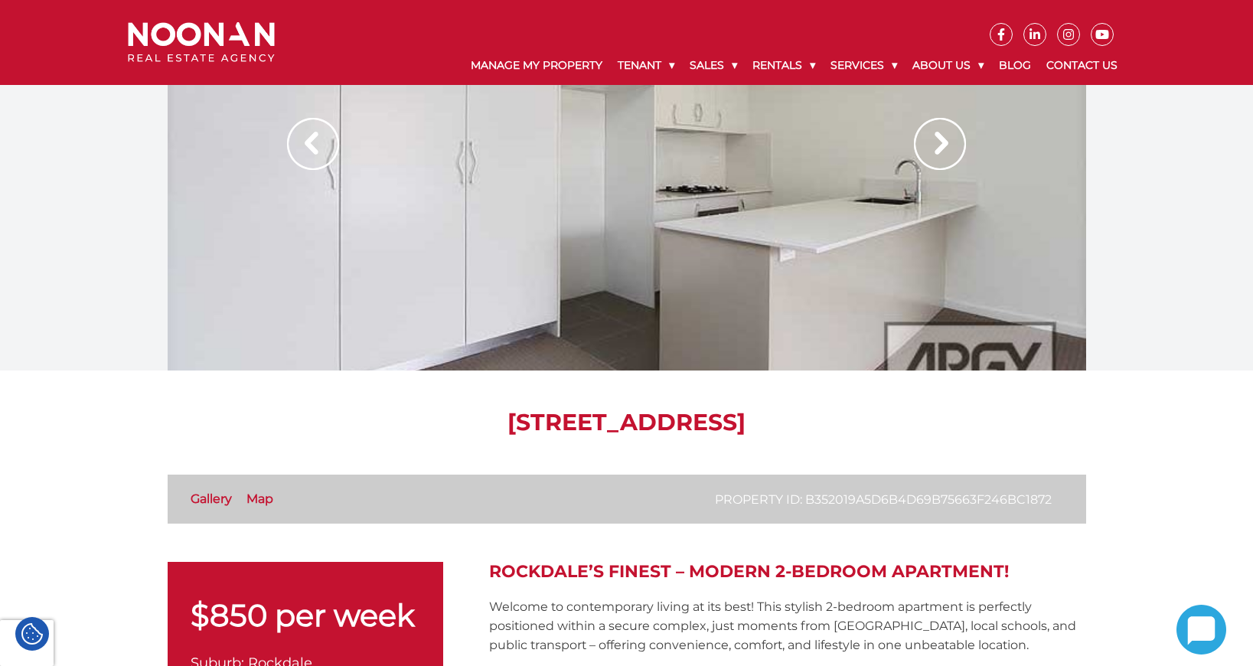
click at [261, 492] on link "Map" at bounding box center [260, 499] width 27 height 15
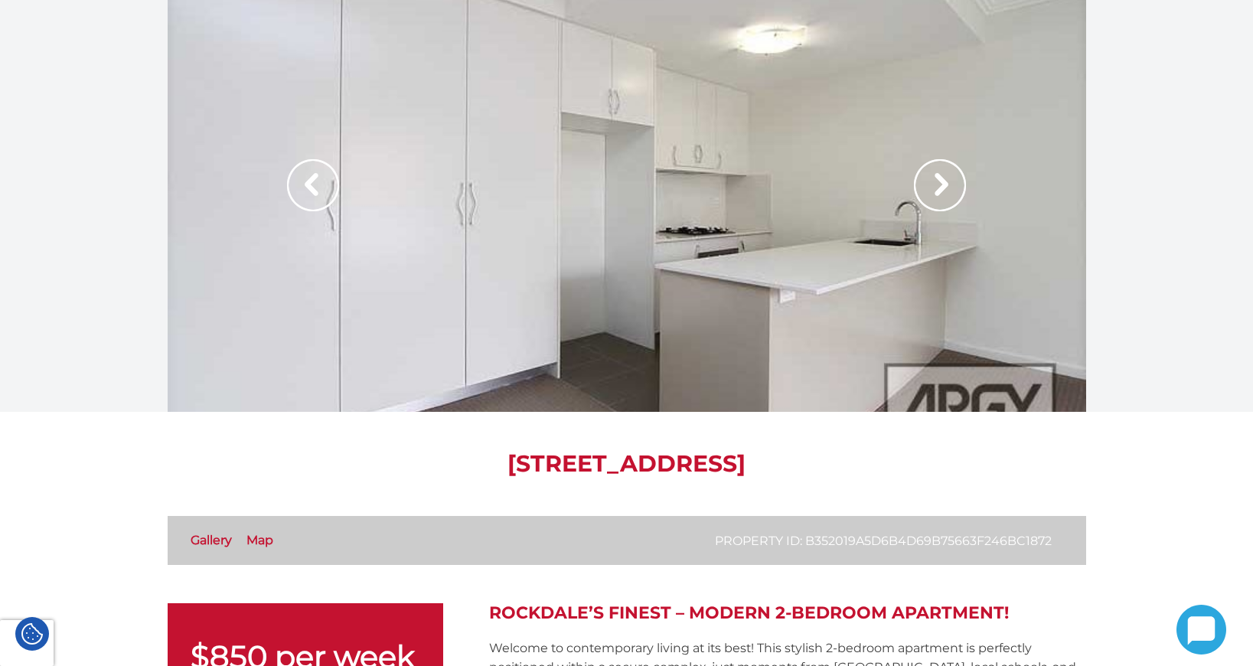
scroll to position [0, 0]
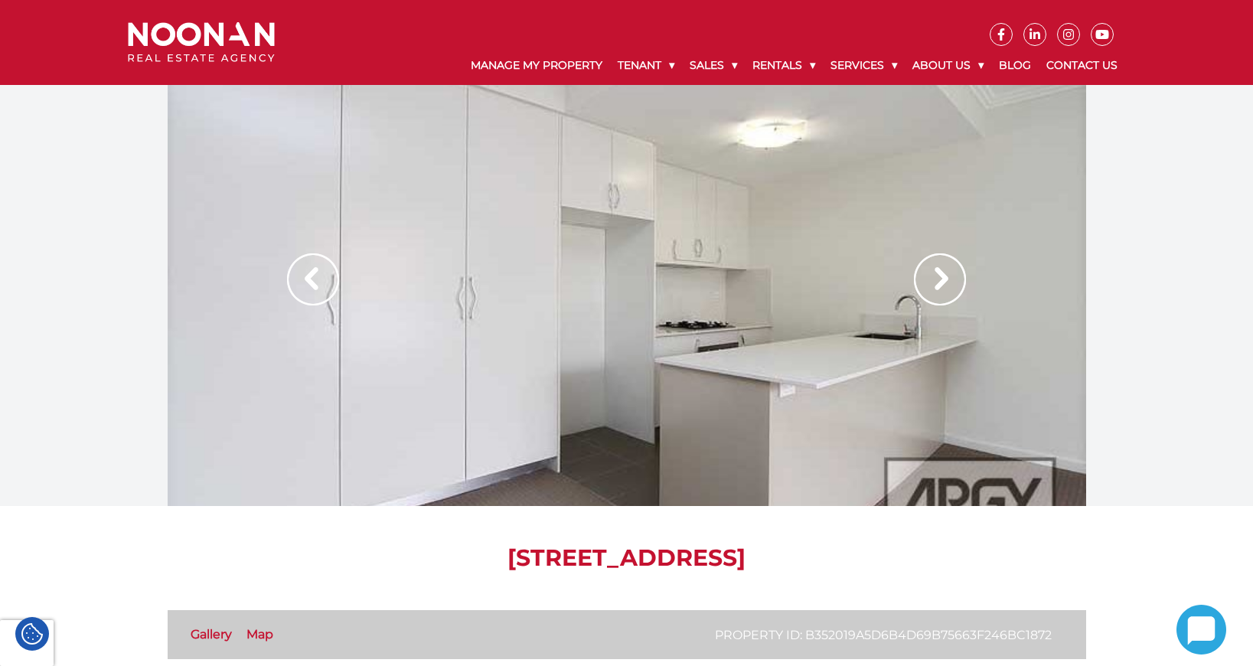
click at [940, 271] on img at bounding box center [940, 279] width 52 height 52
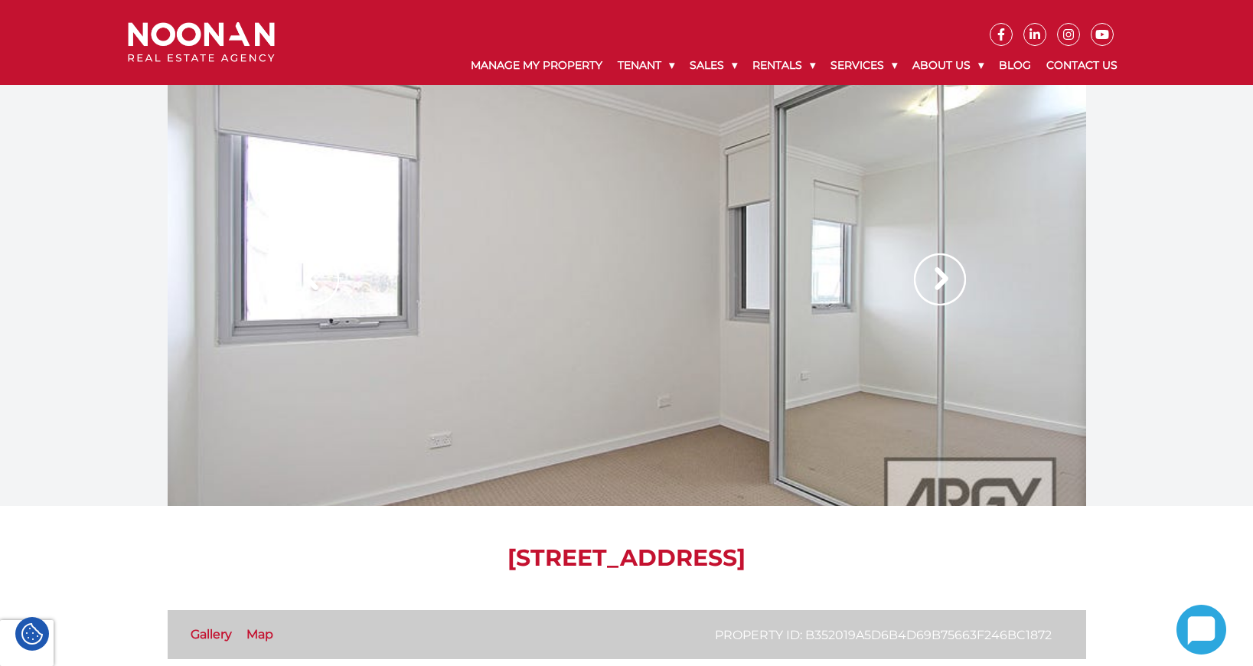
click at [943, 276] on img at bounding box center [940, 279] width 52 height 52
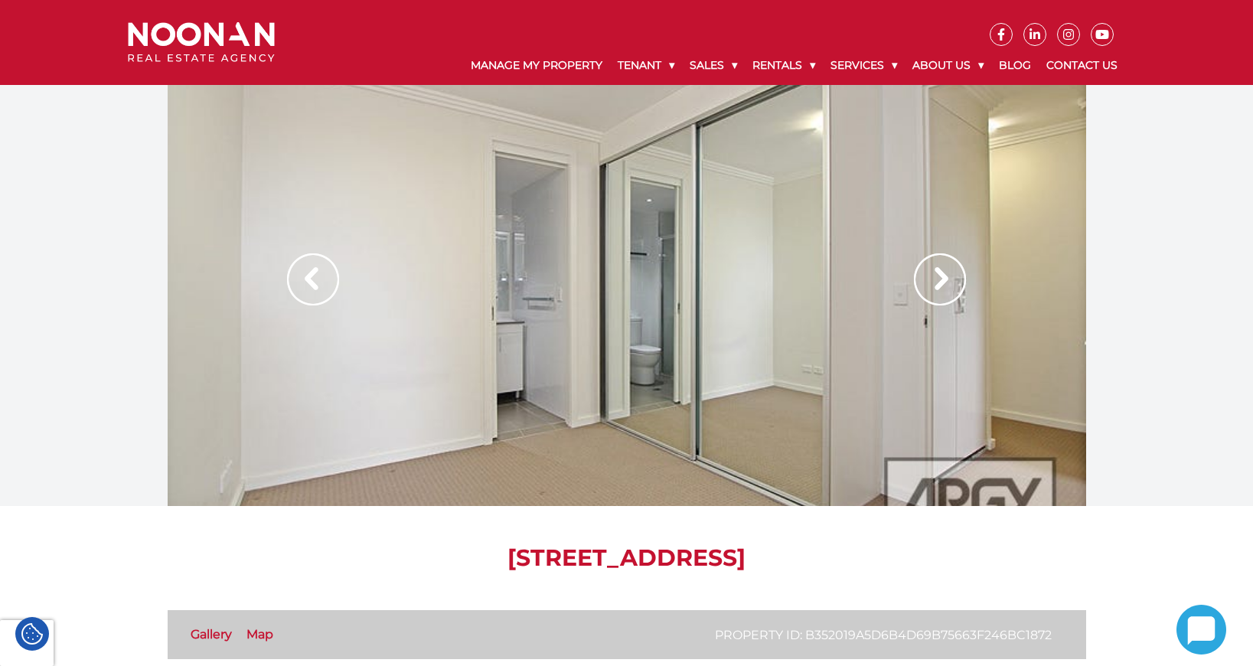
click at [943, 279] on img at bounding box center [940, 279] width 52 height 52
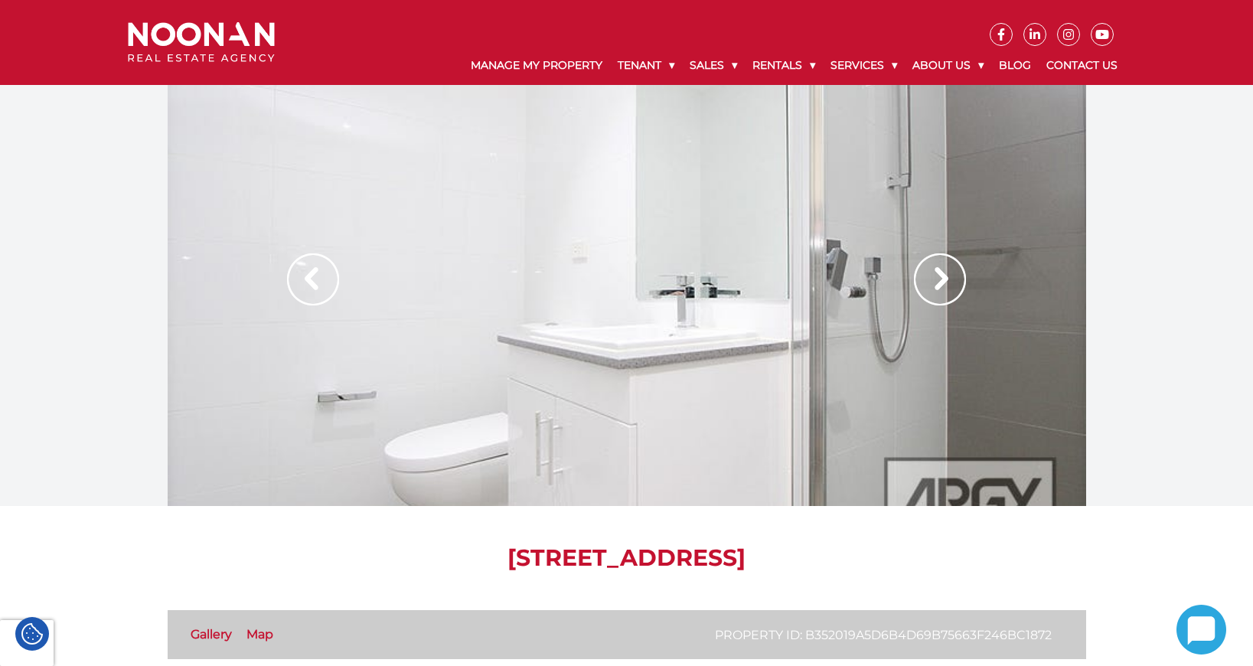
click at [943, 279] on img at bounding box center [940, 279] width 52 height 52
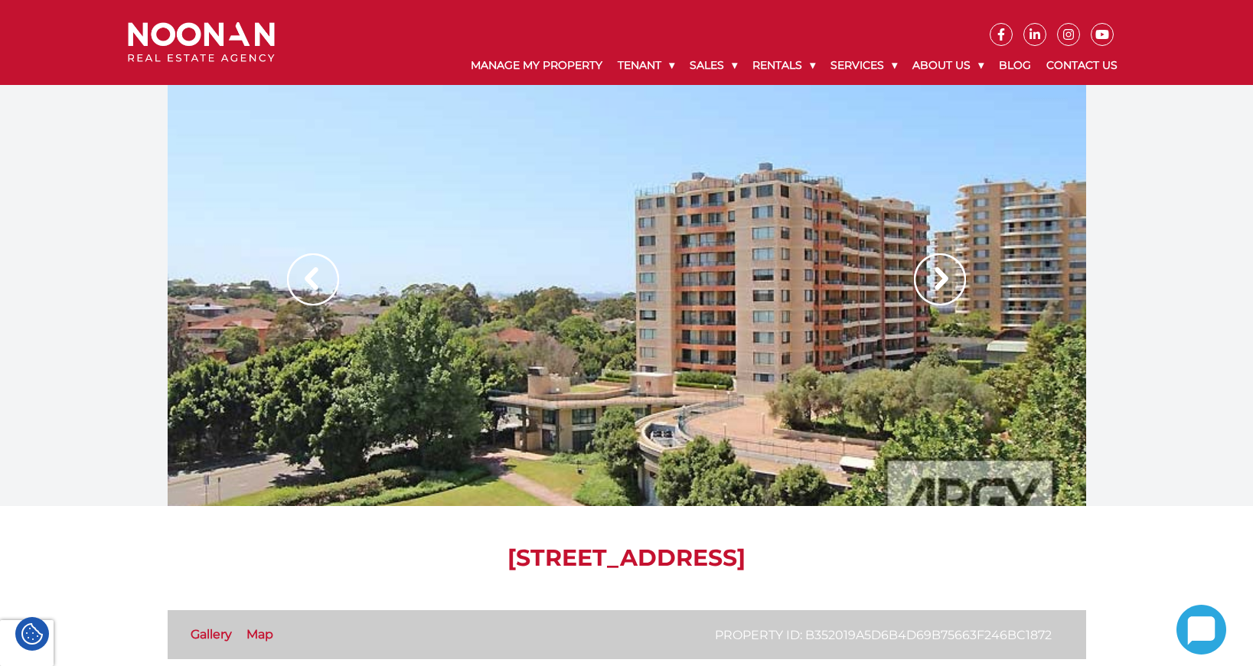
click at [943, 279] on img at bounding box center [940, 279] width 52 height 52
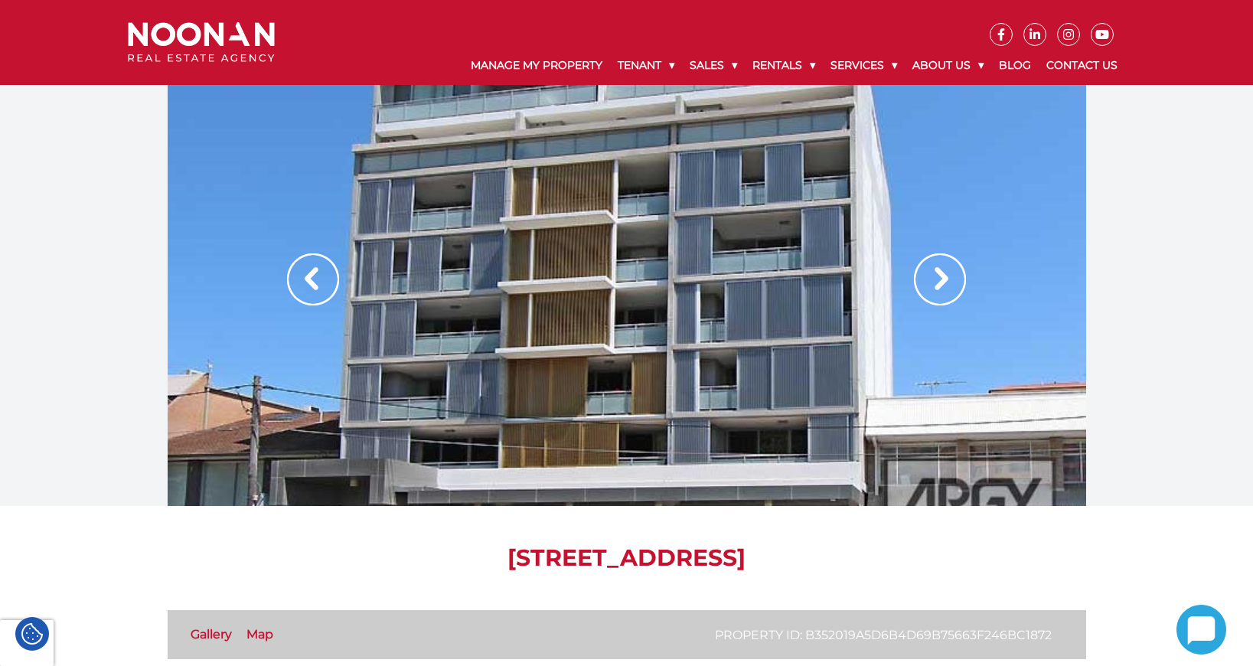
click at [943, 279] on img at bounding box center [940, 279] width 52 height 52
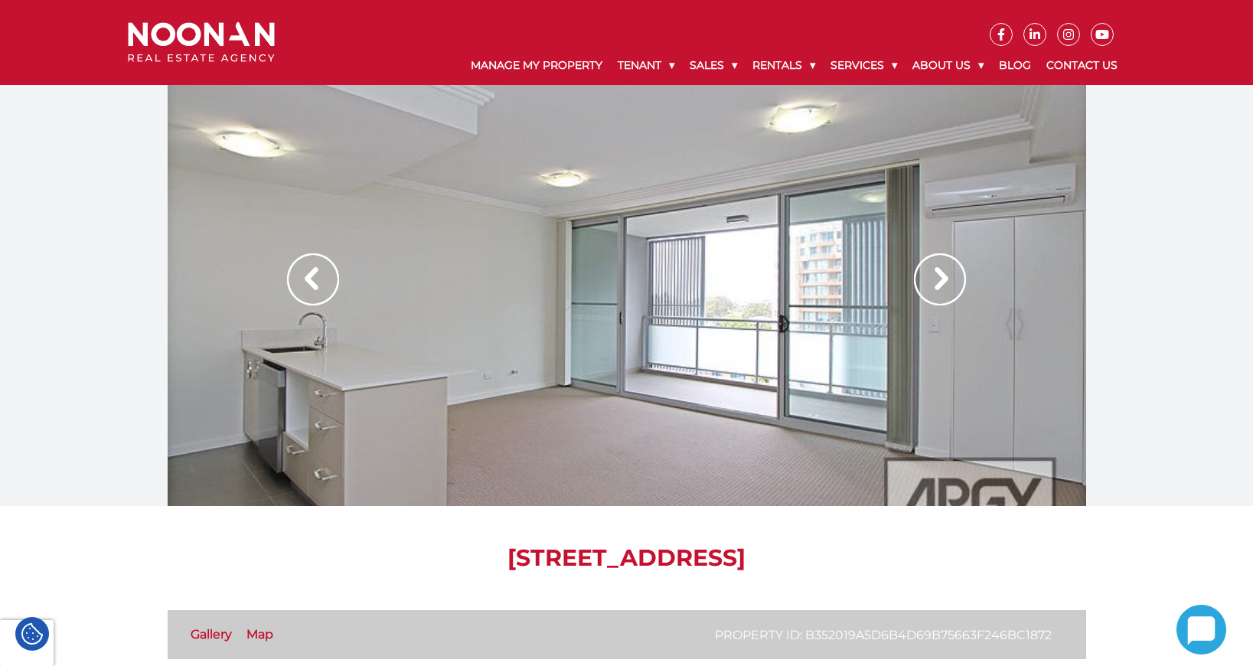
click at [943, 279] on img at bounding box center [940, 279] width 52 height 52
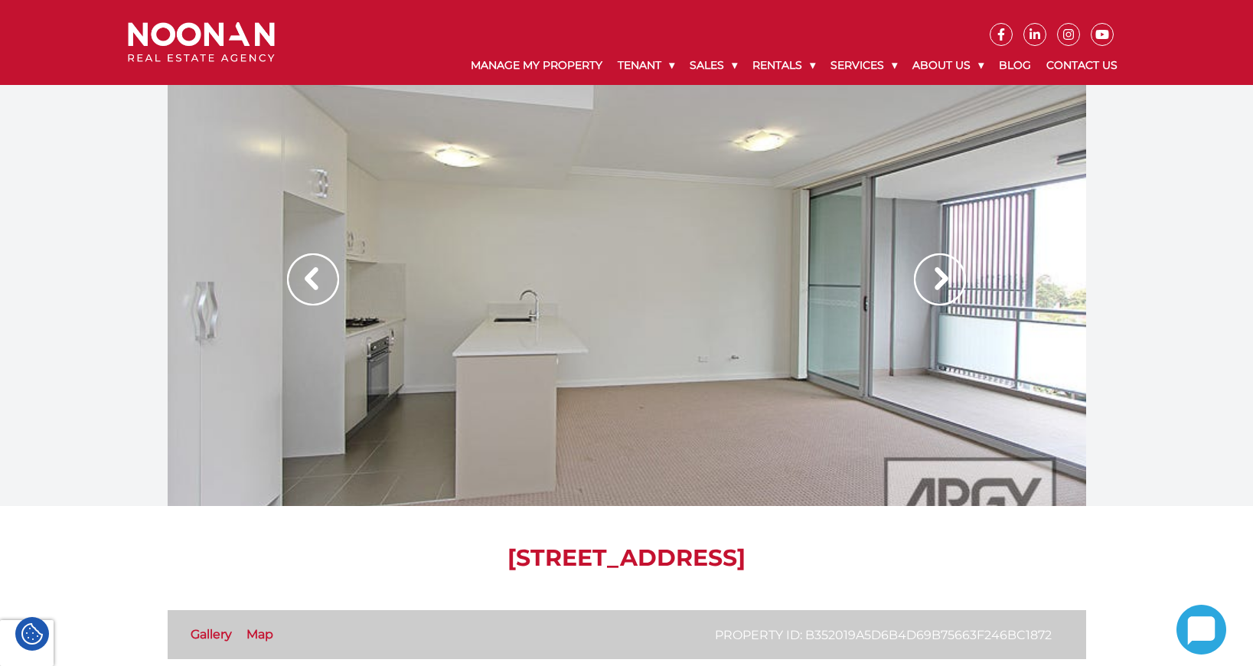
click at [943, 279] on img at bounding box center [940, 279] width 52 height 52
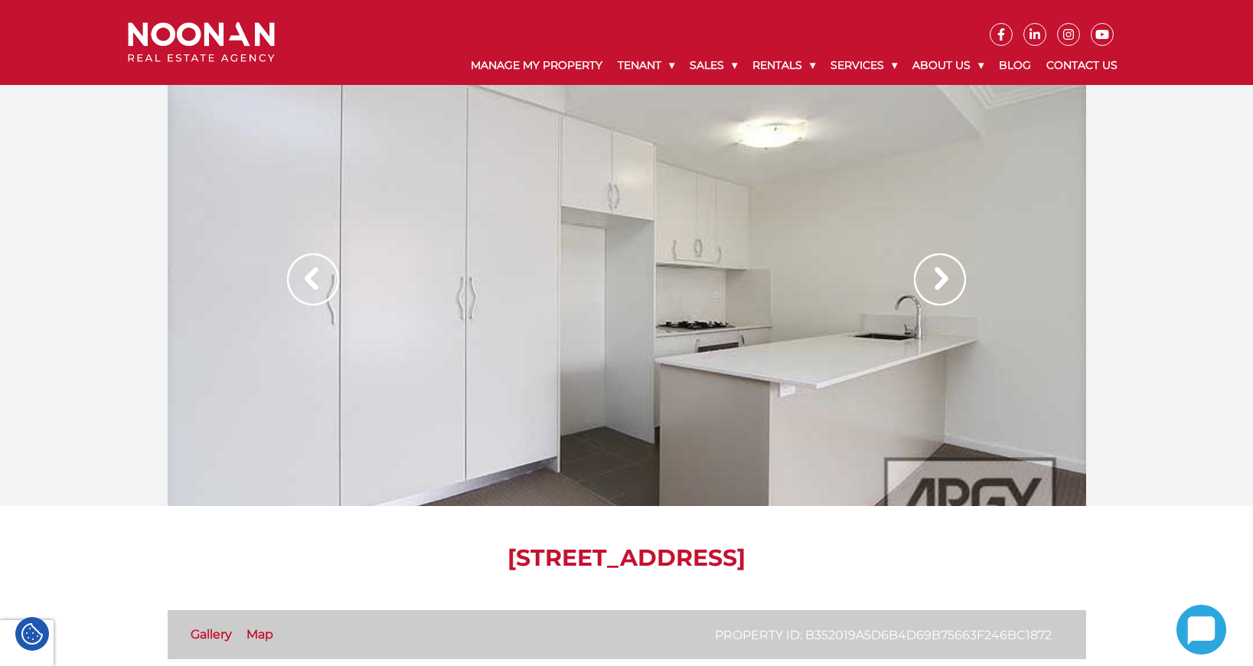
click at [943, 279] on img at bounding box center [940, 279] width 52 height 52
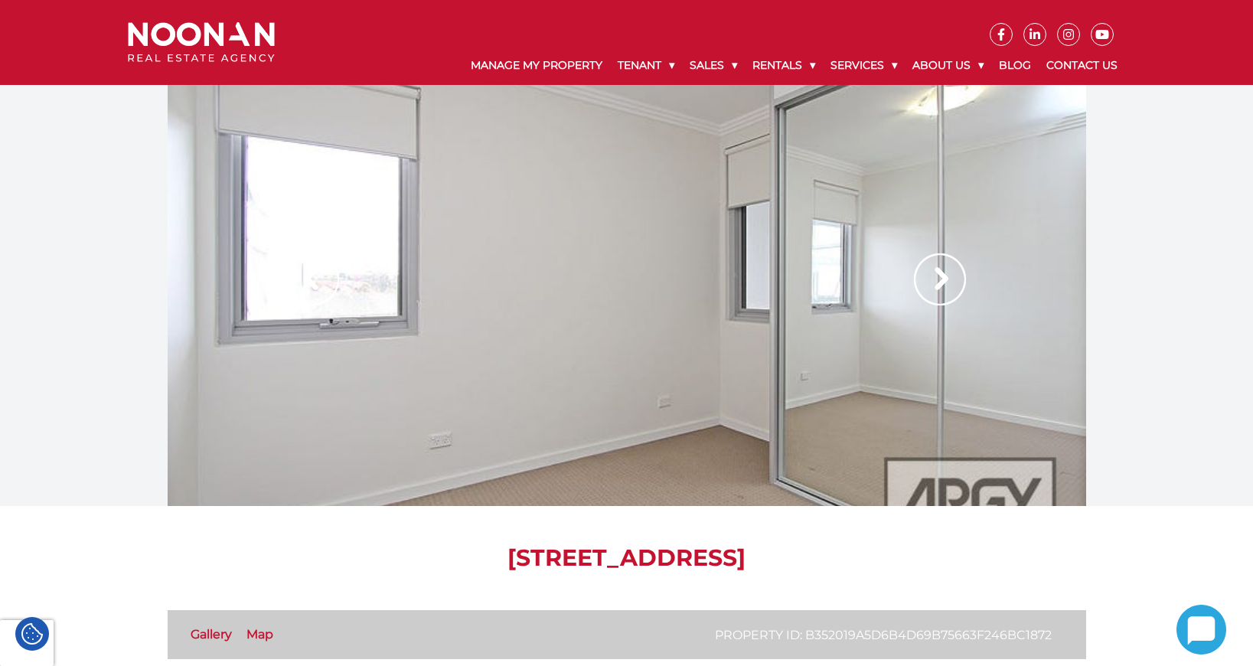
click at [943, 279] on img at bounding box center [940, 279] width 52 height 52
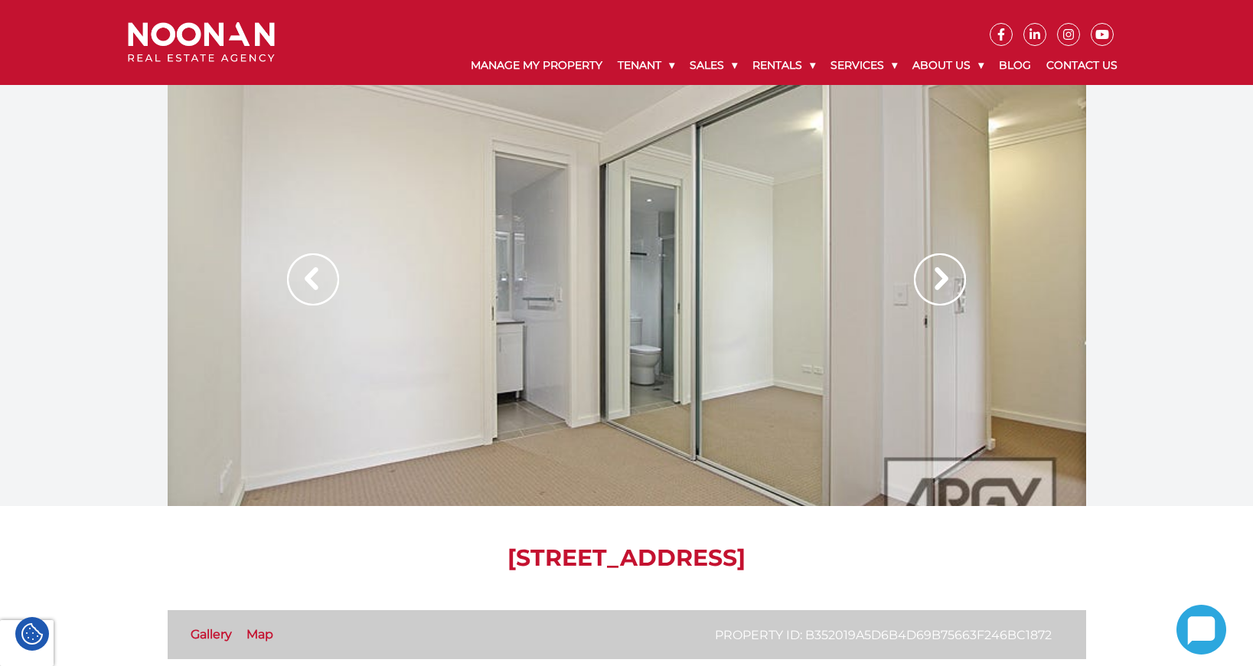
scroll to position [2181, 0]
